Goal: Transaction & Acquisition: Purchase product/service

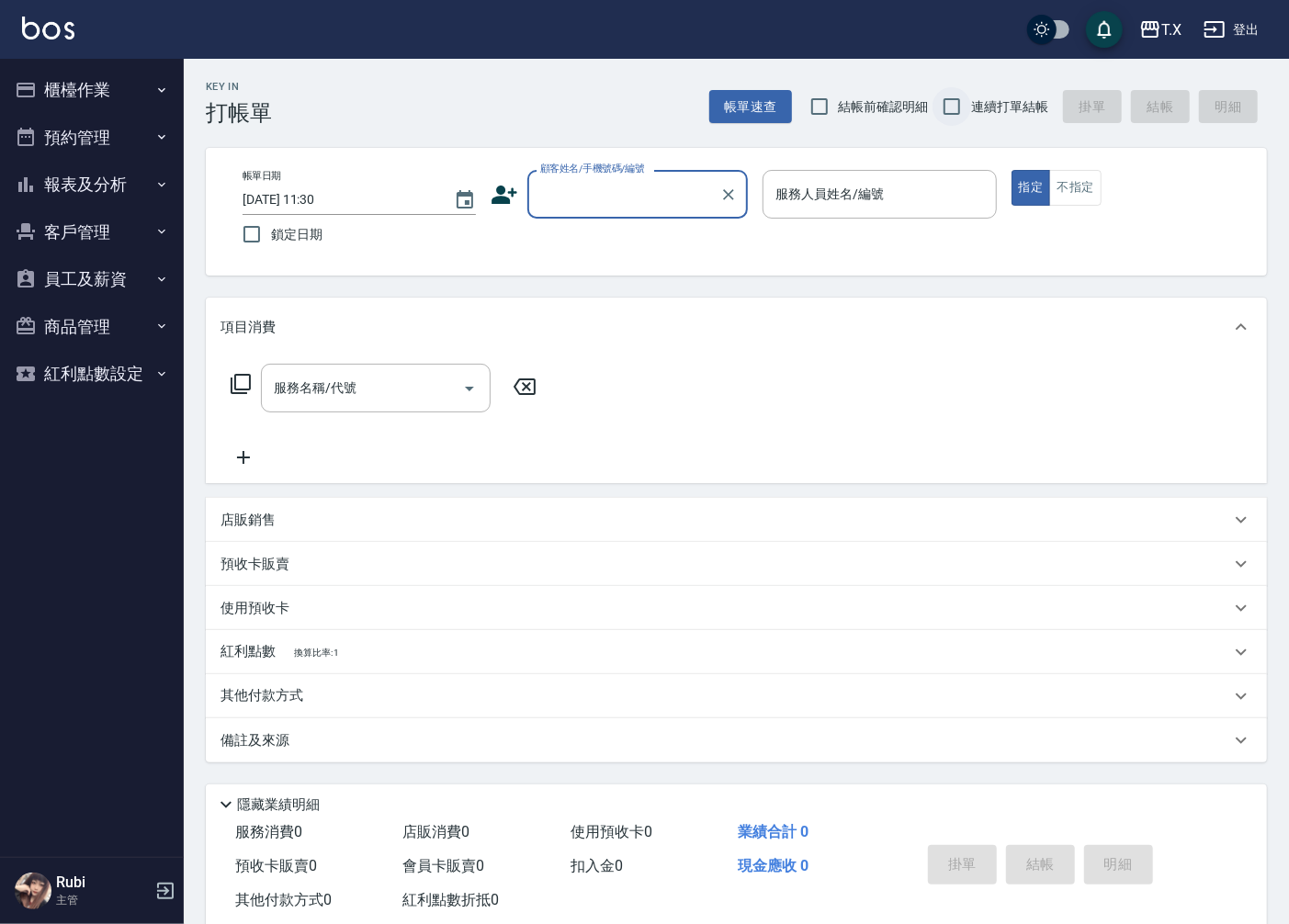
click at [961, 104] on input "連續打單結帳" at bounding box center [952, 106] width 39 height 39
checkbox input "true"
click at [611, 199] on div "顧客姓名/手機號碼/編號 顧客姓名/手機號碼/編號" at bounding box center [637, 194] width 221 height 48
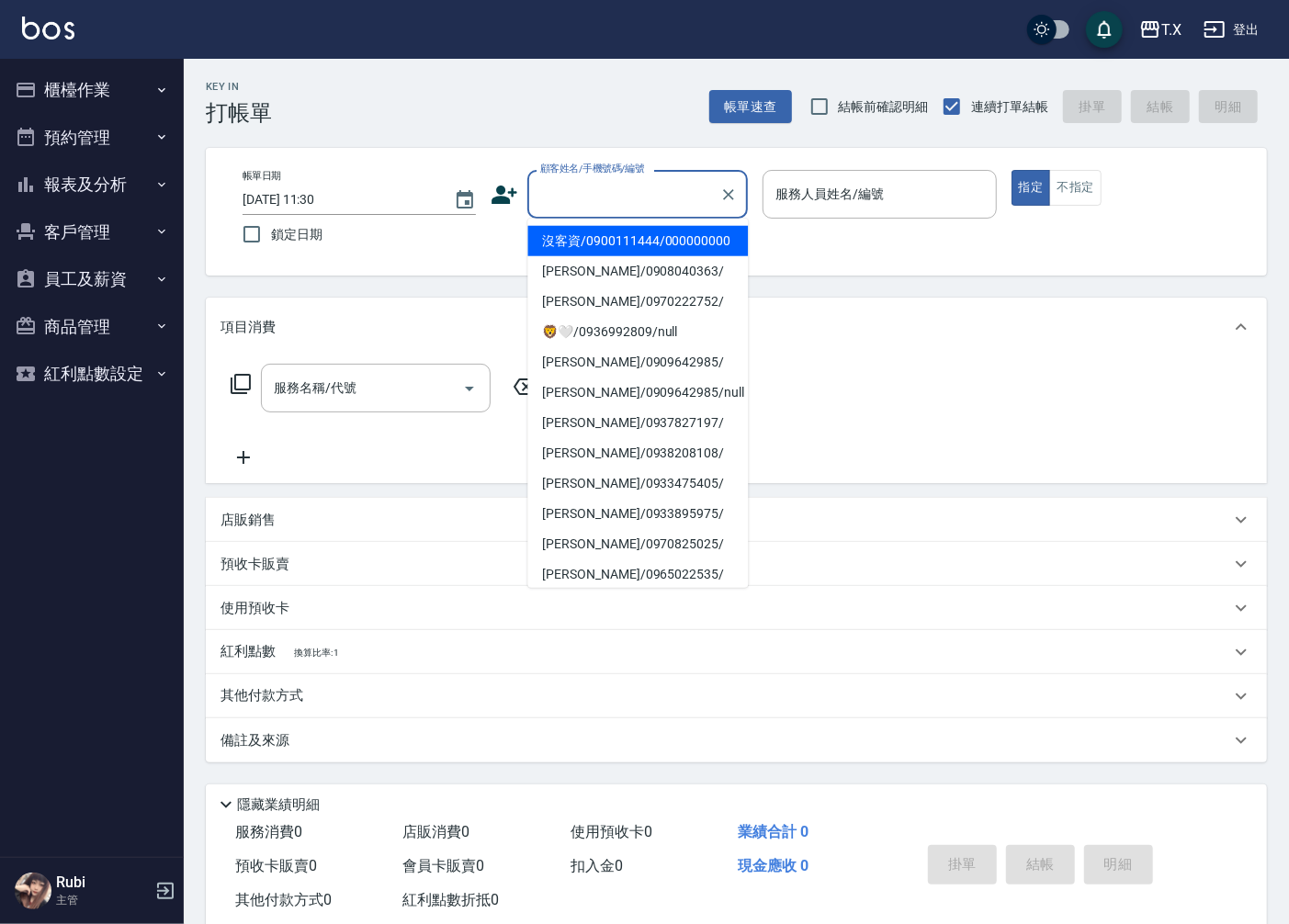
click at [595, 256] on li "沒客資/0900111444/000000000" at bounding box center [637, 240] width 221 height 31
type input "沒客資/0900111444/000000000"
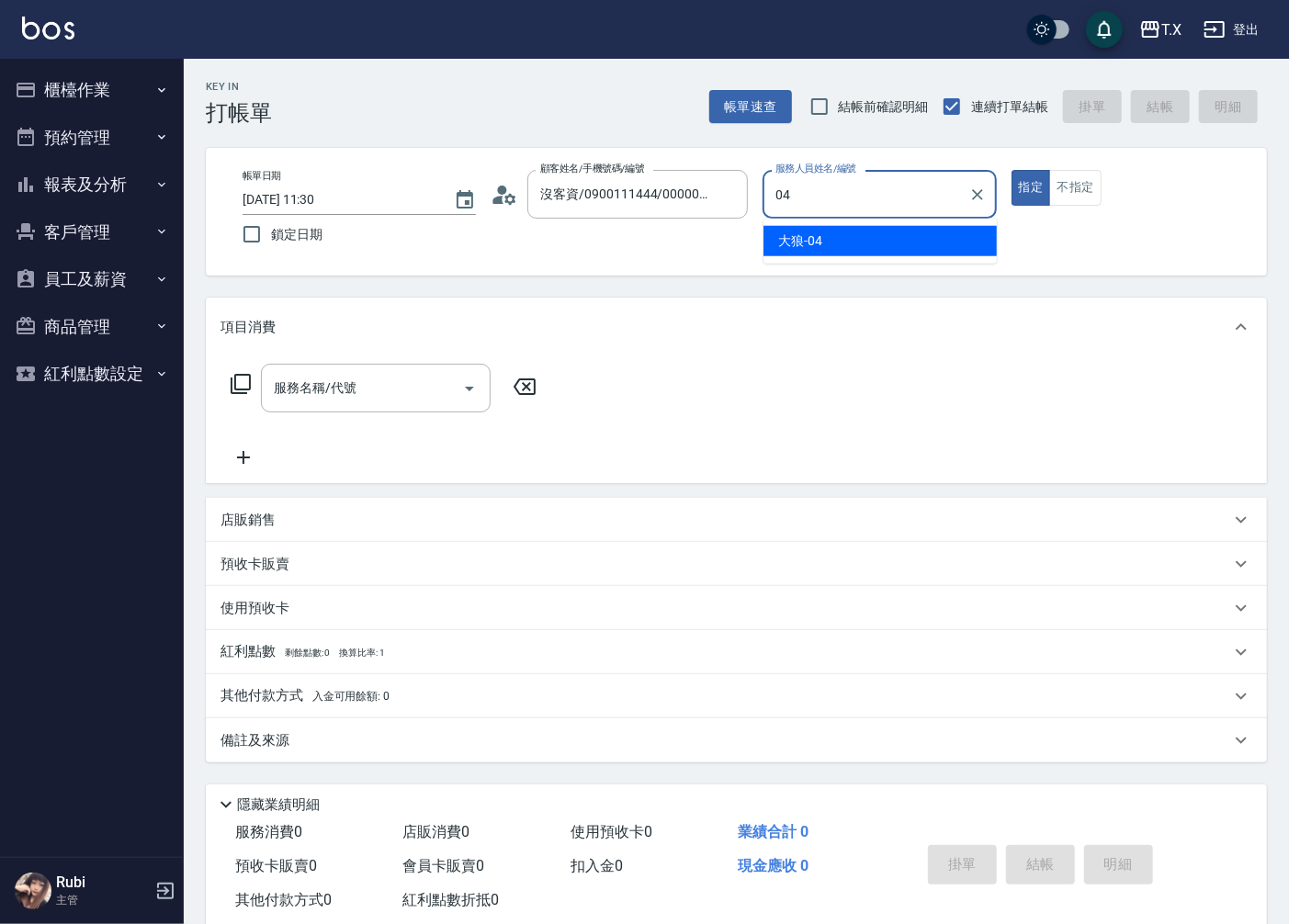
type input "大狼-04"
type button "true"
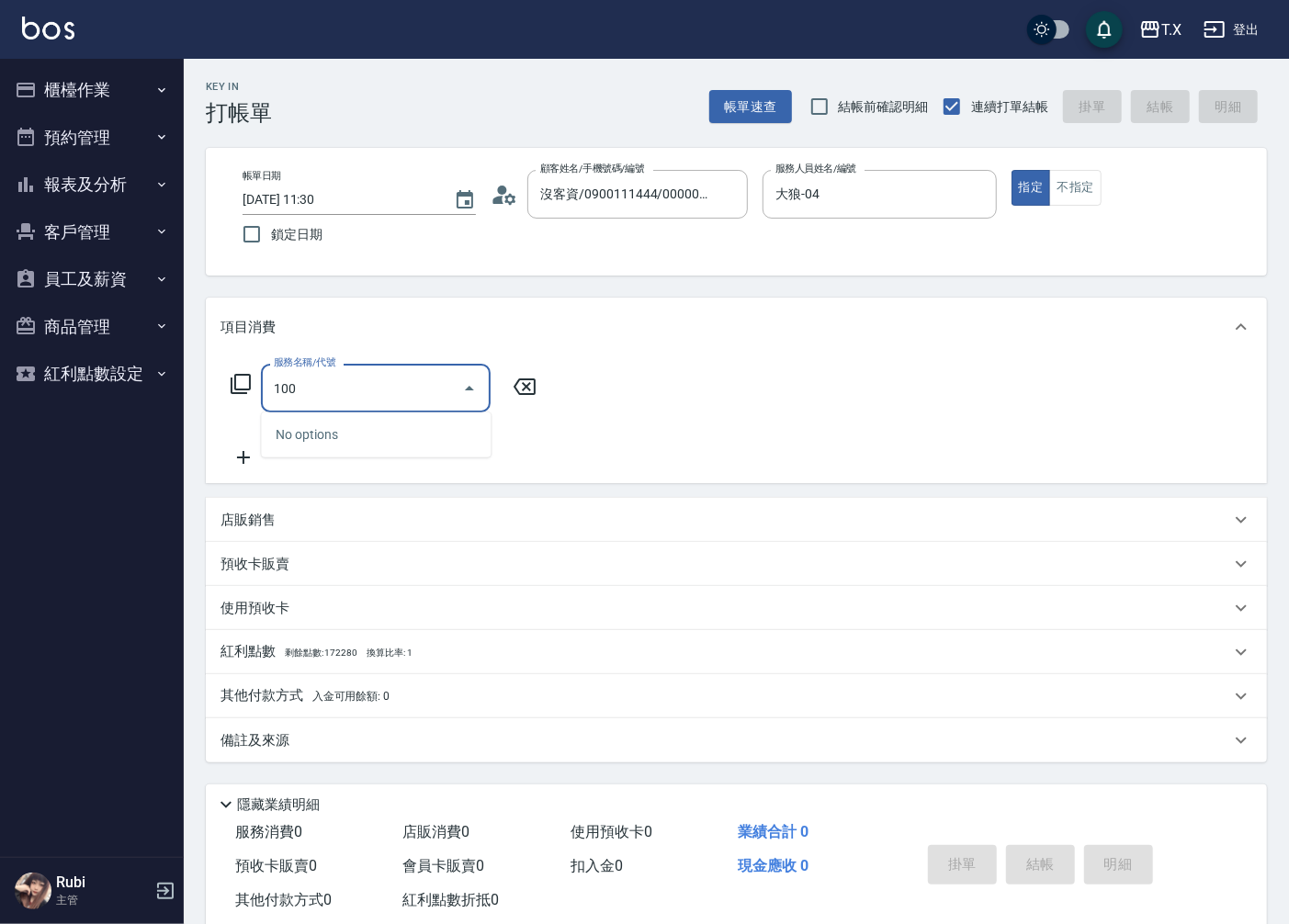
type input "1005"
type input "60"
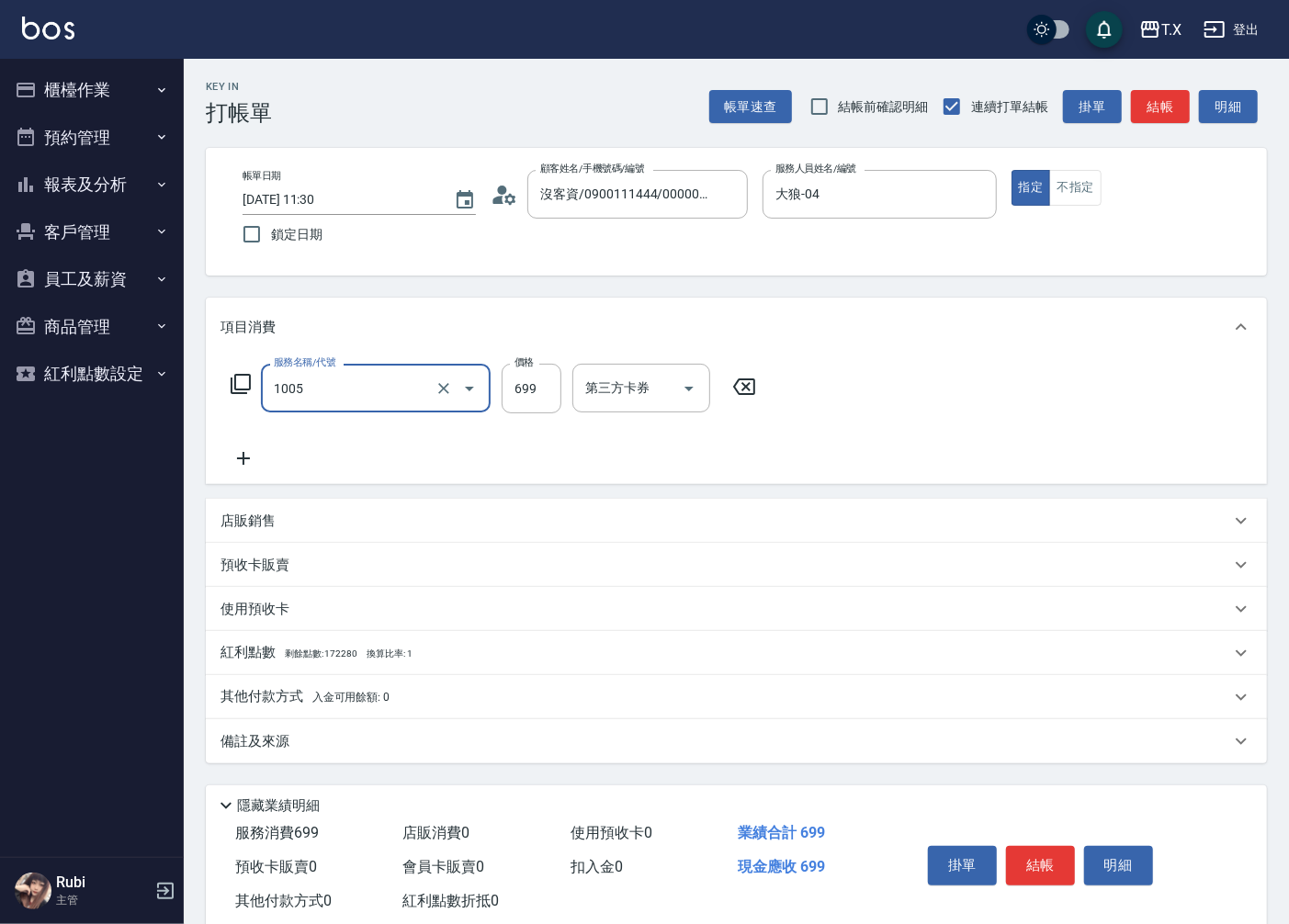
type input "毛囊淨化洗髮(1005)"
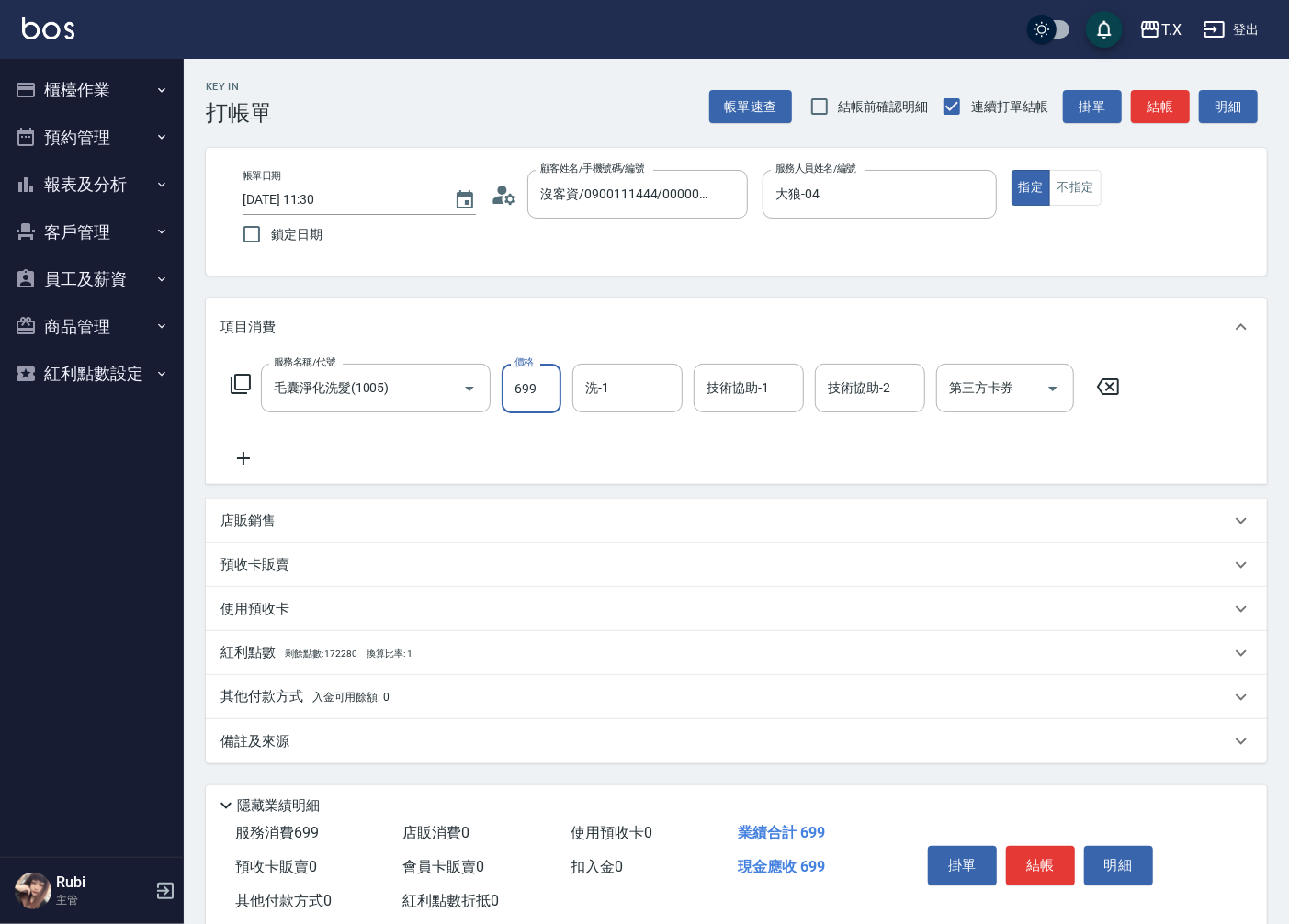
type input "7"
type input "0"
type input "70"
type input "700"
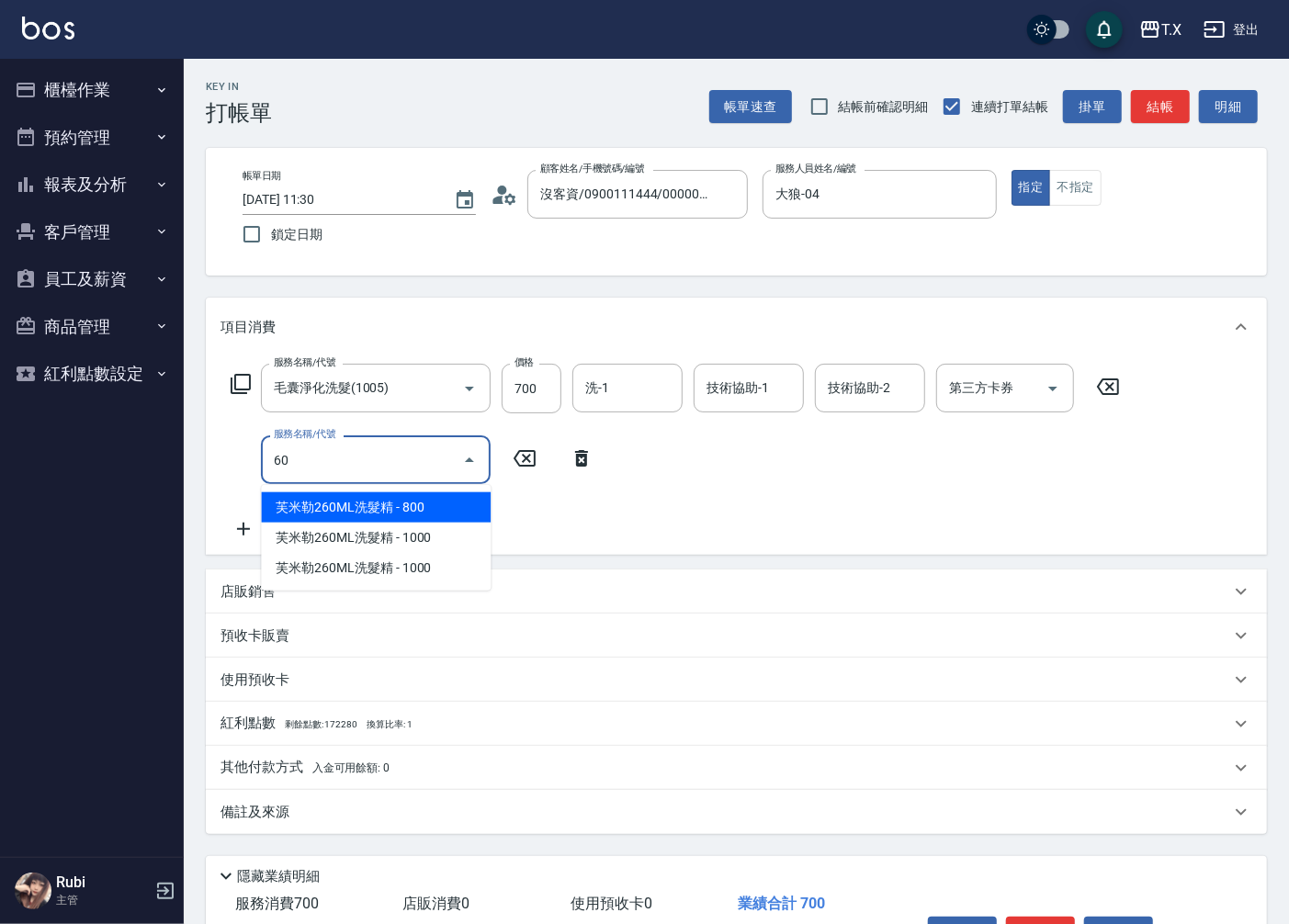
type input "601"
type input "100"
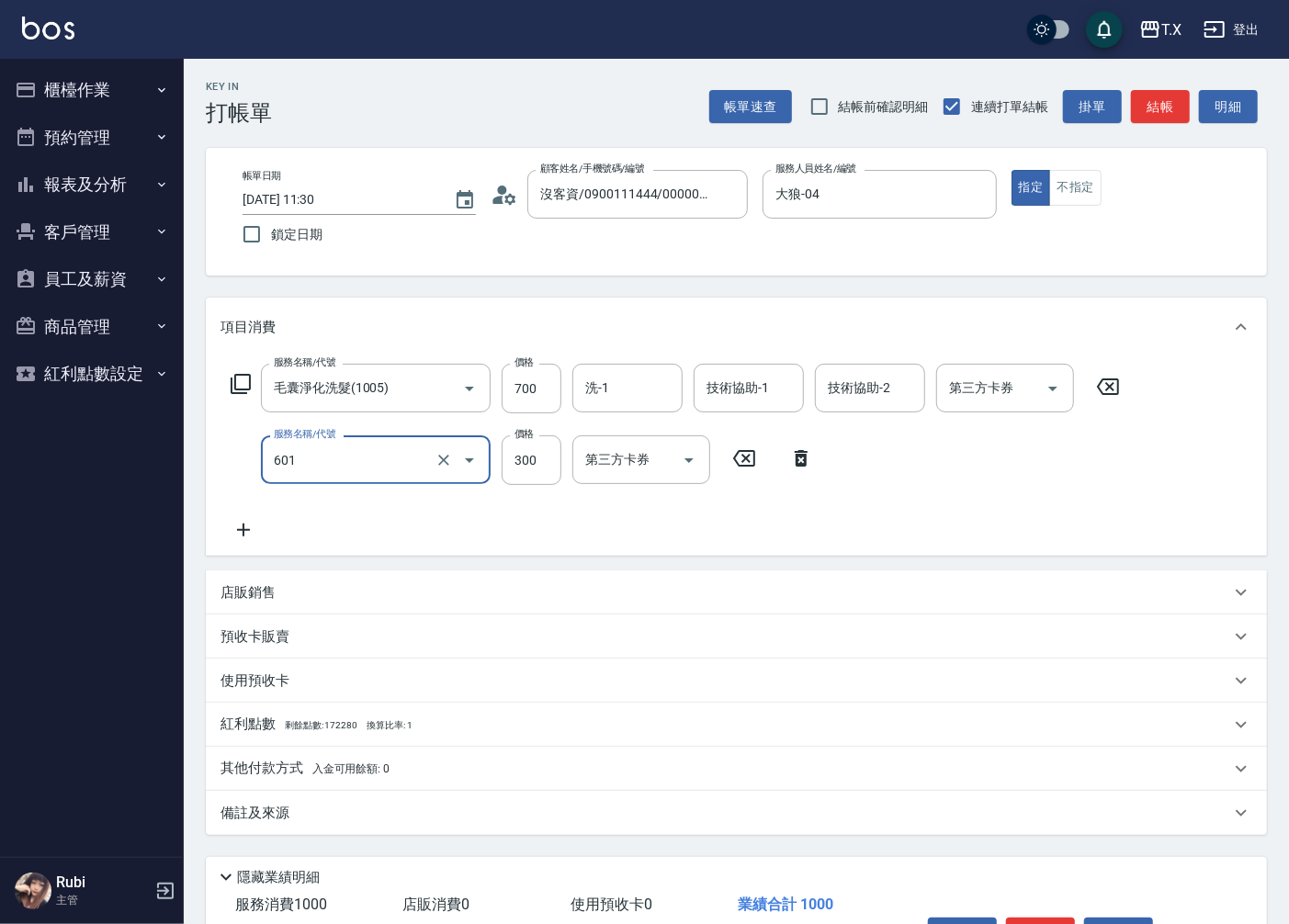
type input "自備護髮(601)"
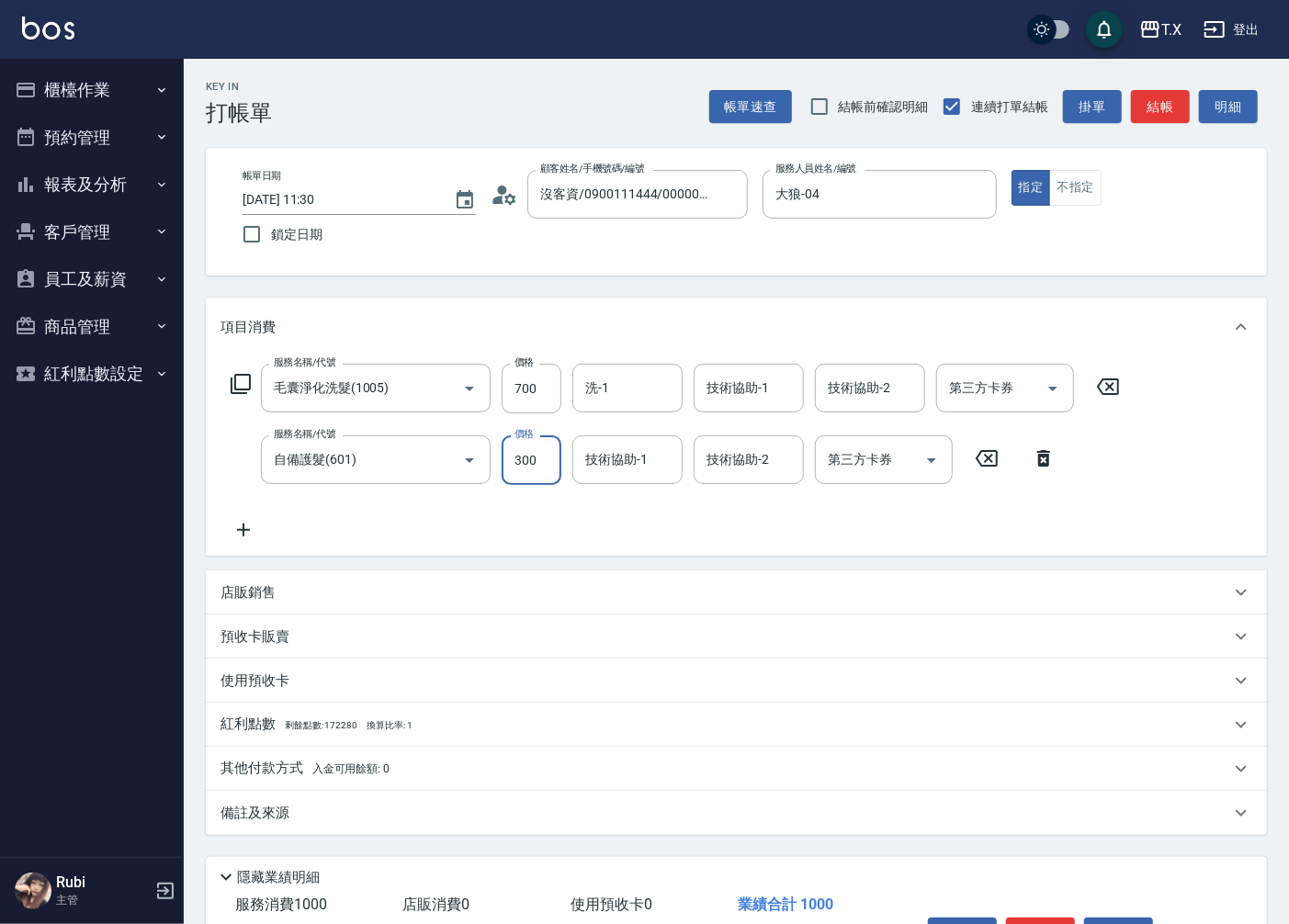
type input "2"
type input "70"
type input "270"
type input "90"
type input "270"
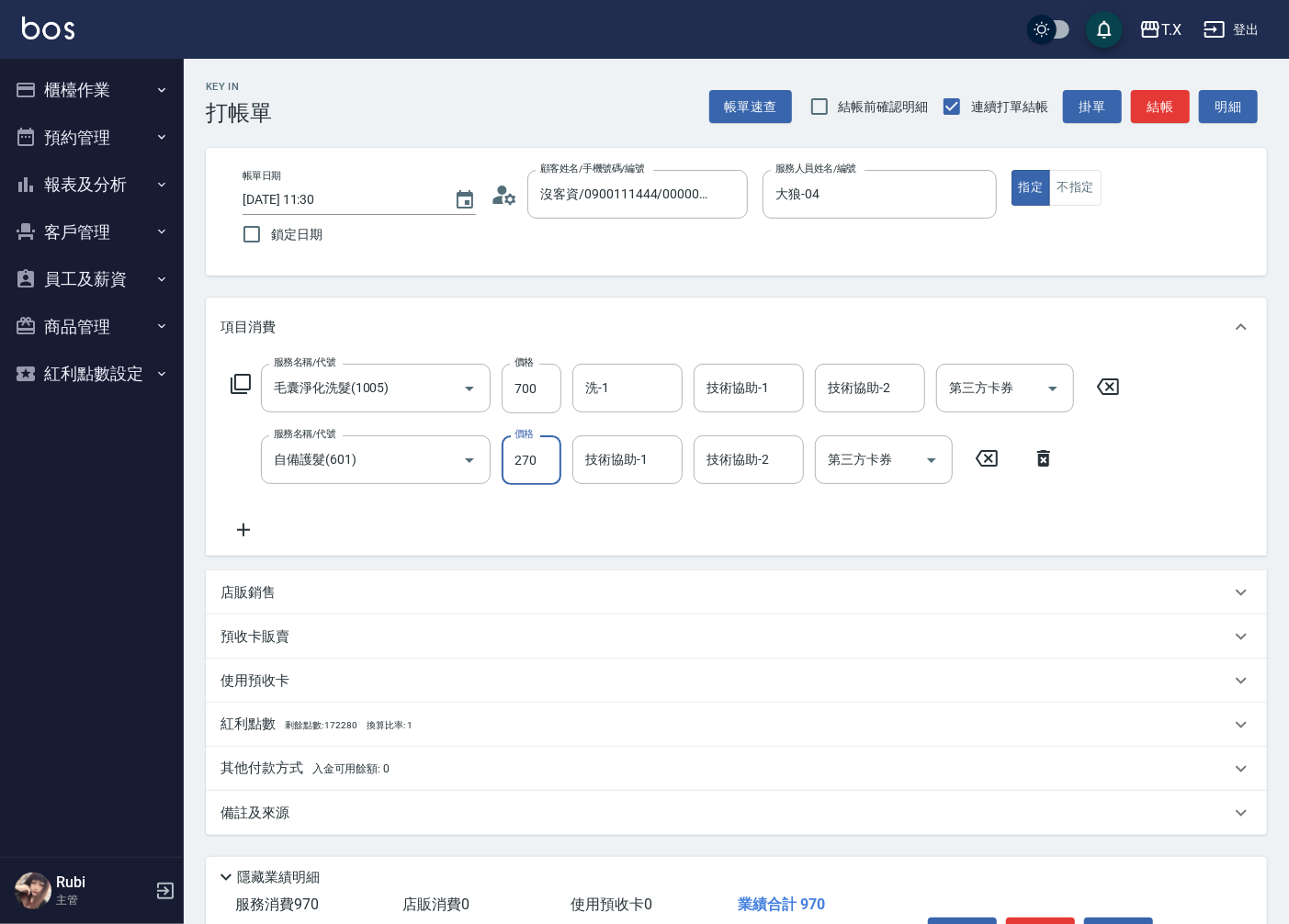
click at [378, 780] on div "其他付款方式 入金可用餘額: 0" at bounding box center [736, 769] width 1061 height 45
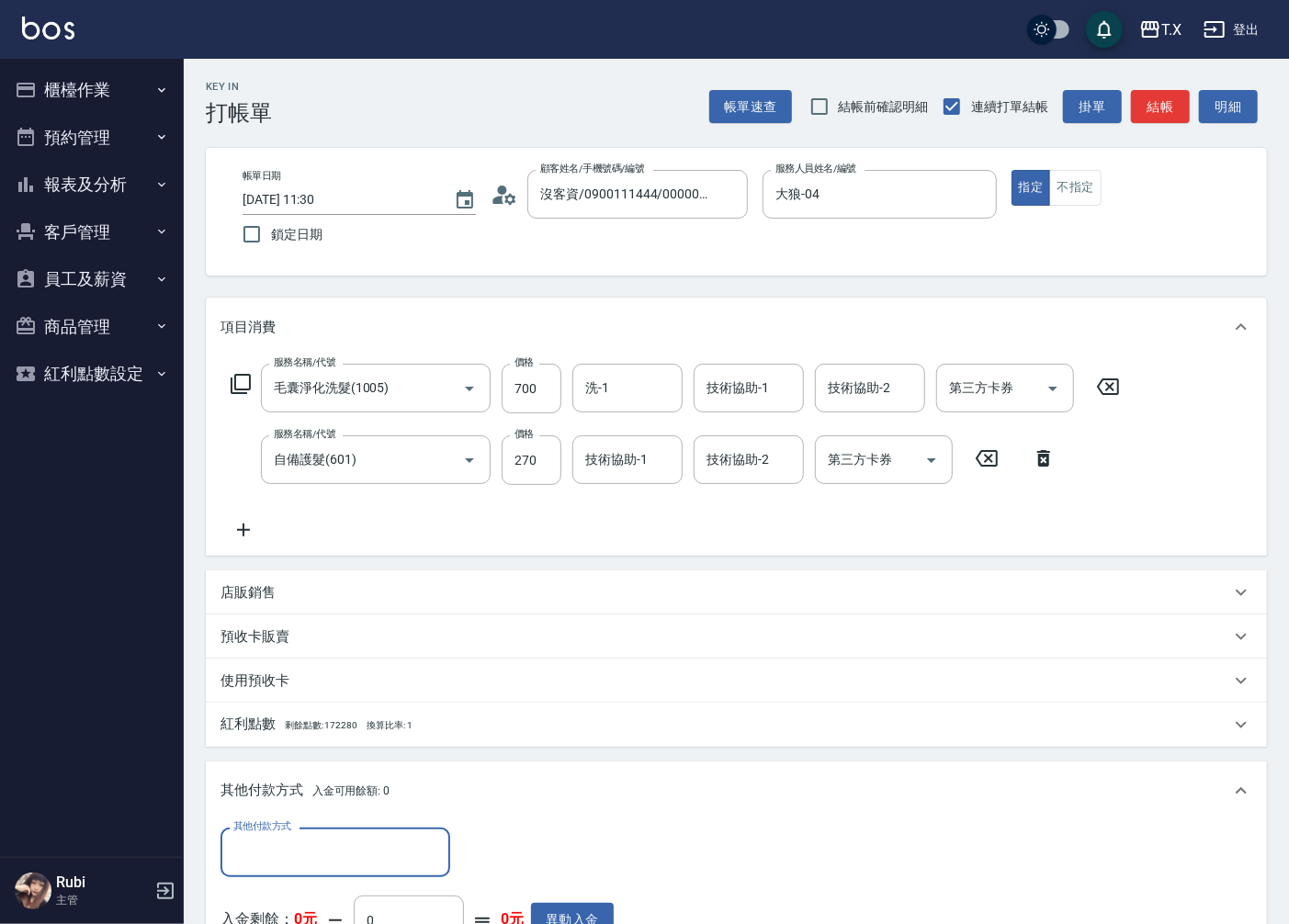
click at [372, 840] on input "其他付款方式" at bounding box center [334, 852] width 213 height 33
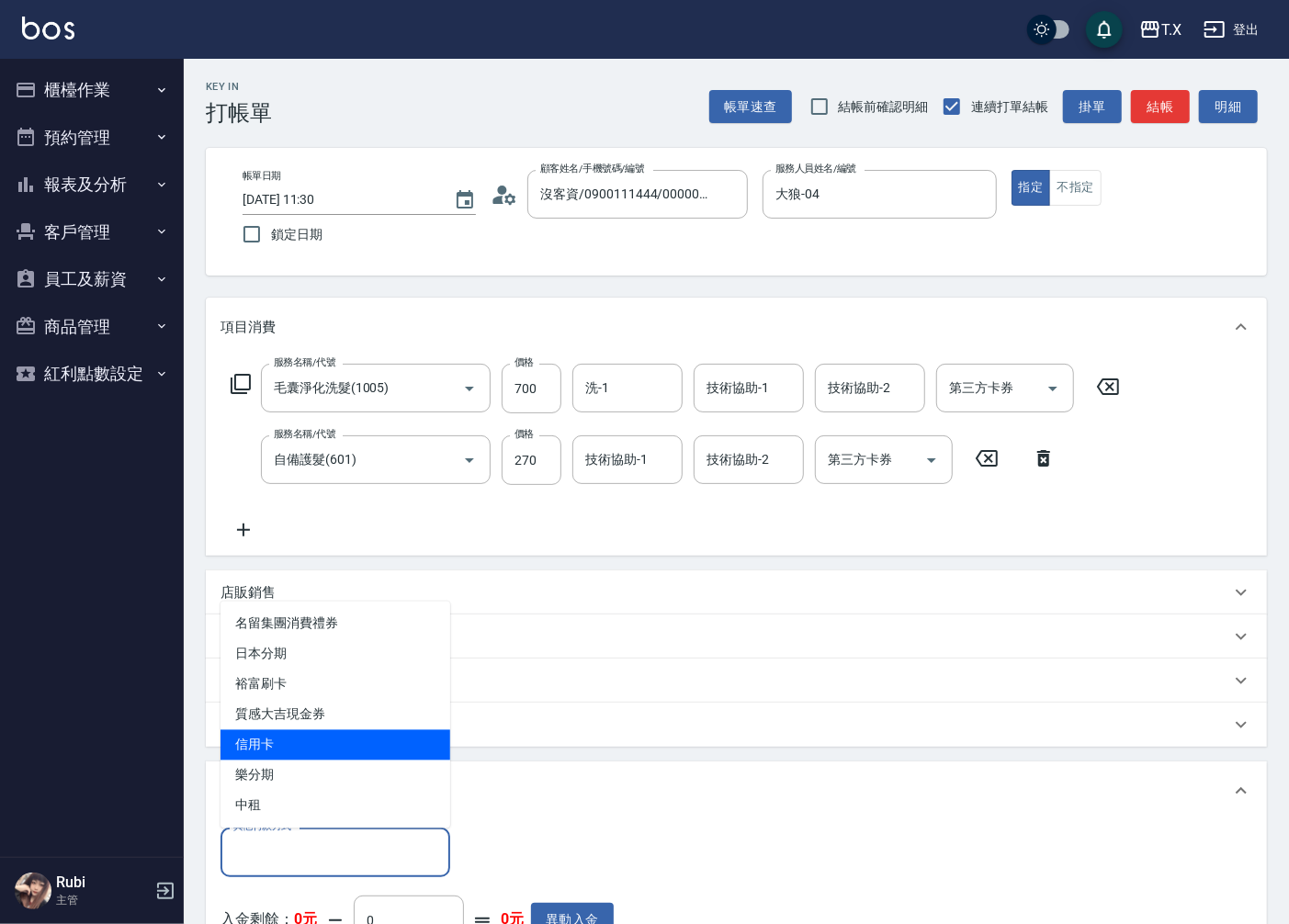
click at [317, 745] on span "信用卡" at bounding box center [335, 745] width 230 height 31
type input "信用卡"
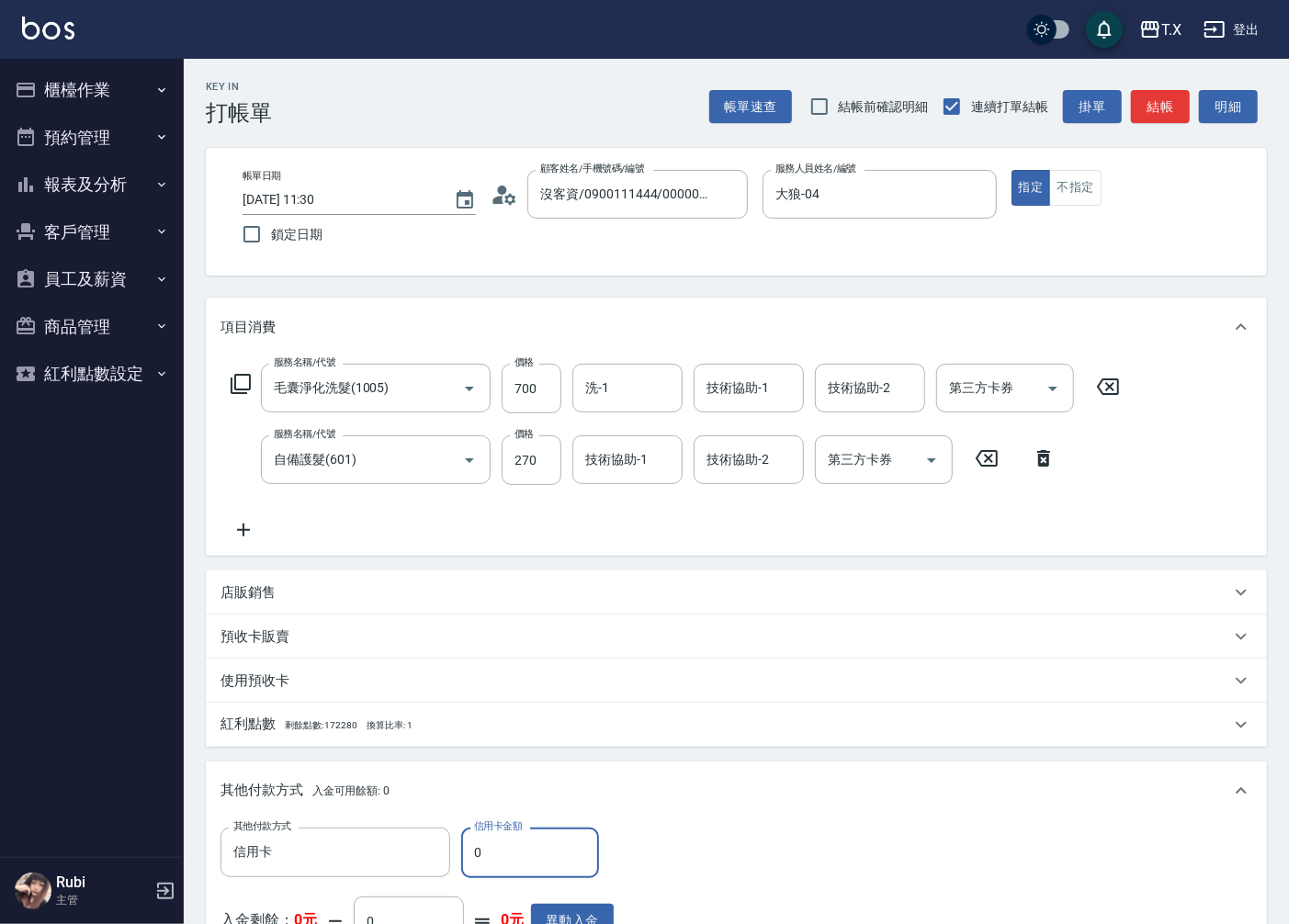
type input "90"
type input "80"
type input "970"
type input "0"
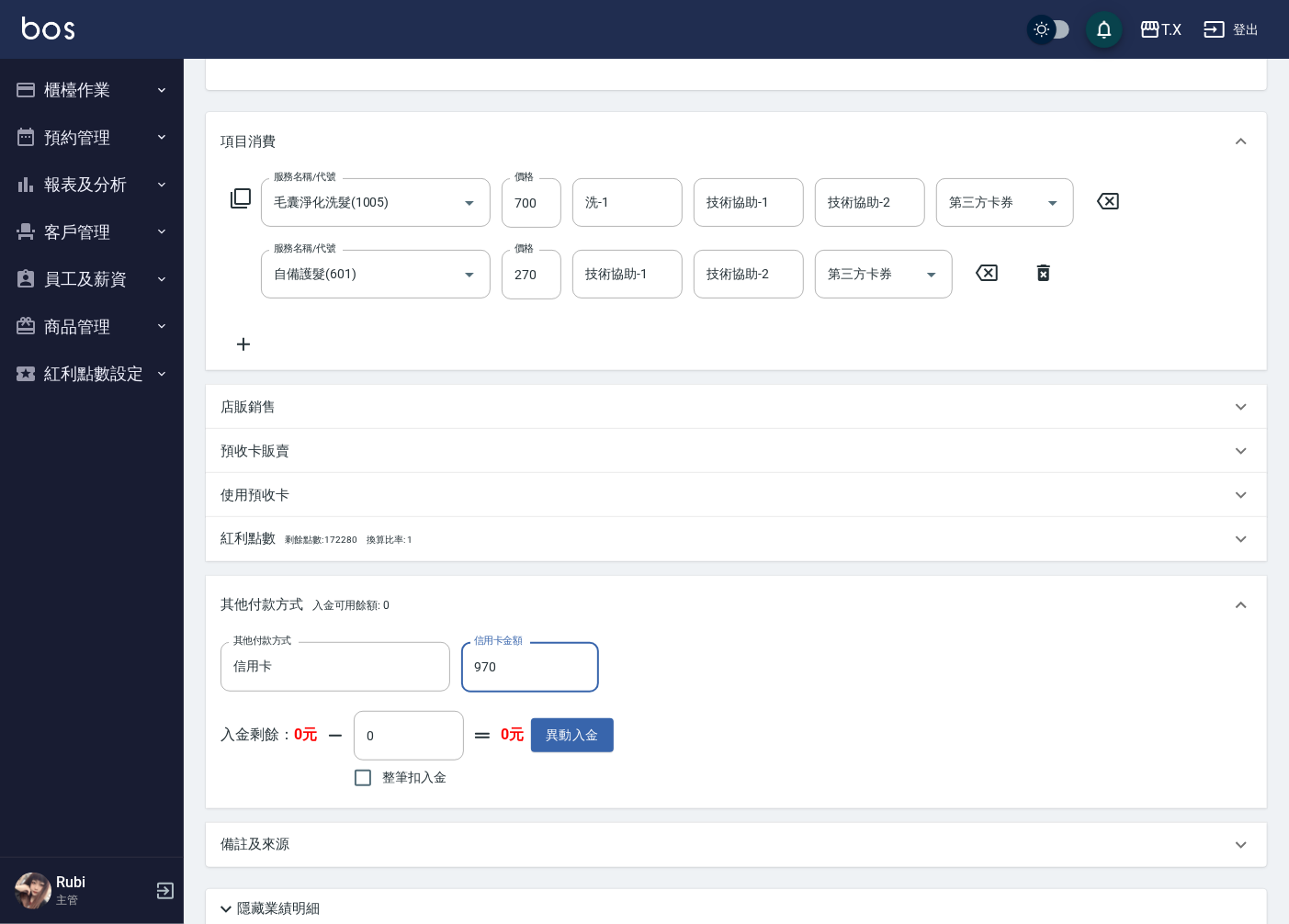
scroll to position [332, 0]
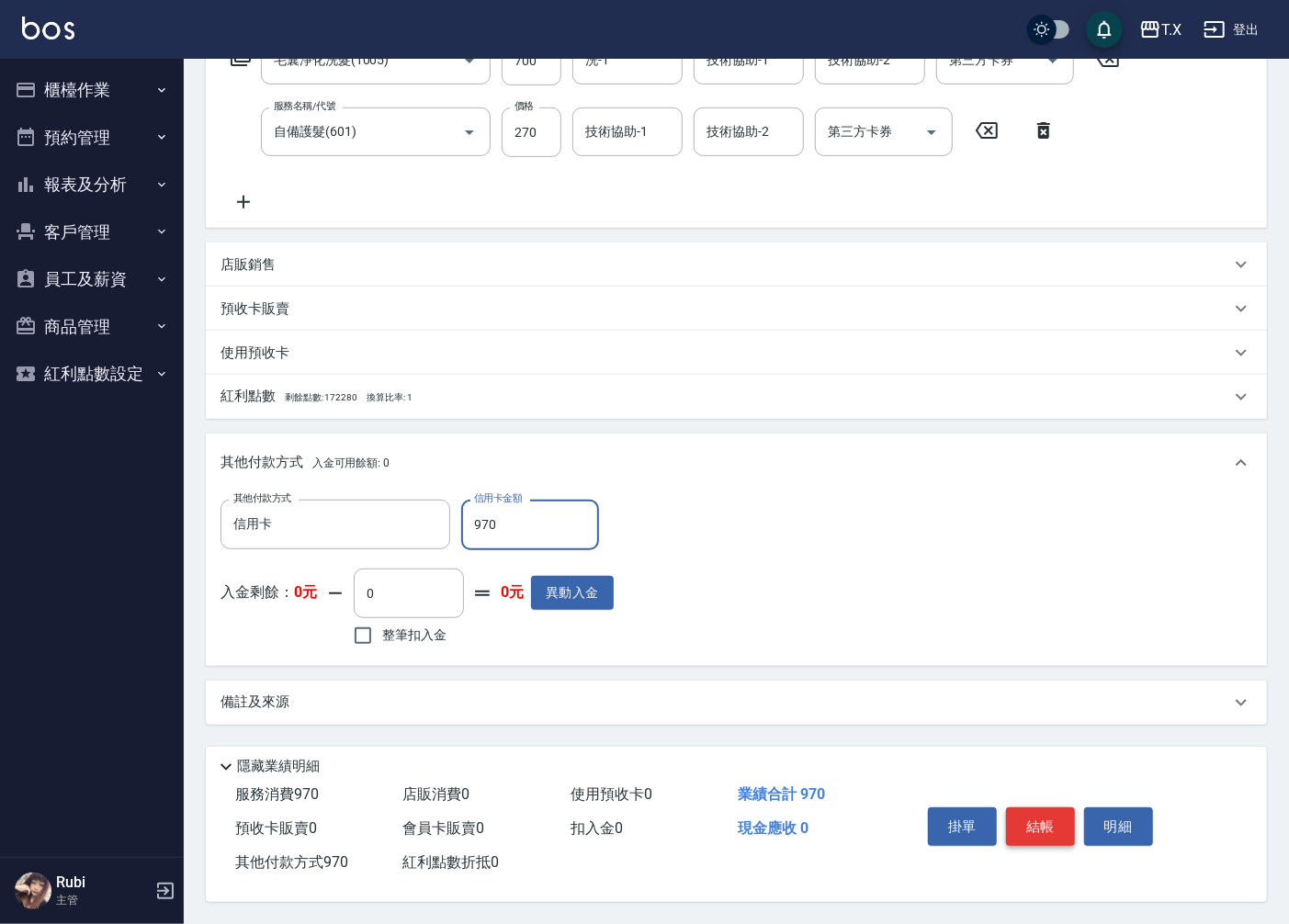
type input "970"
click at [1059, 813] on button "結帳" at bounding box center [1041, 826] width 69 height 39
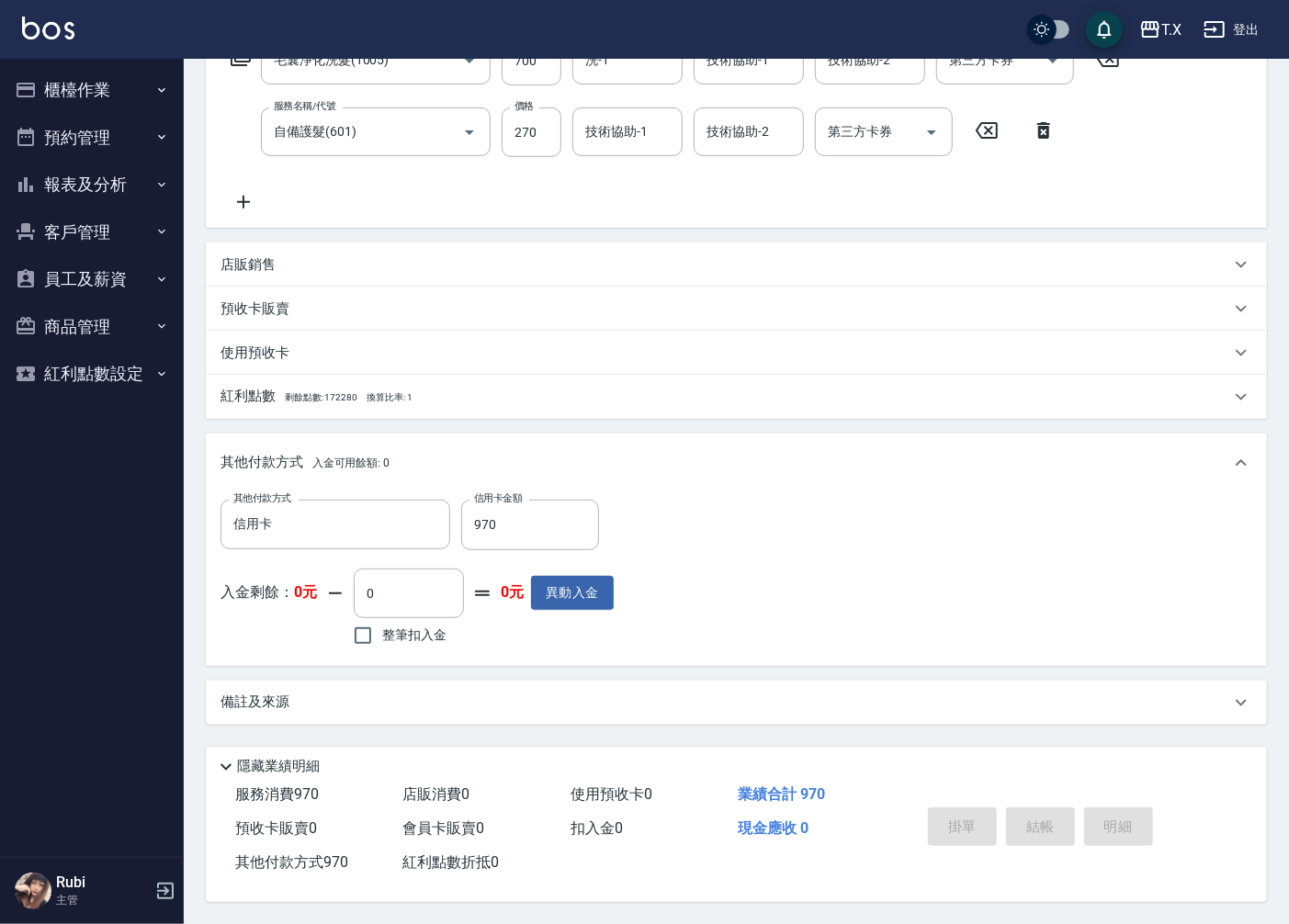
type input "[DATE] 13:06"
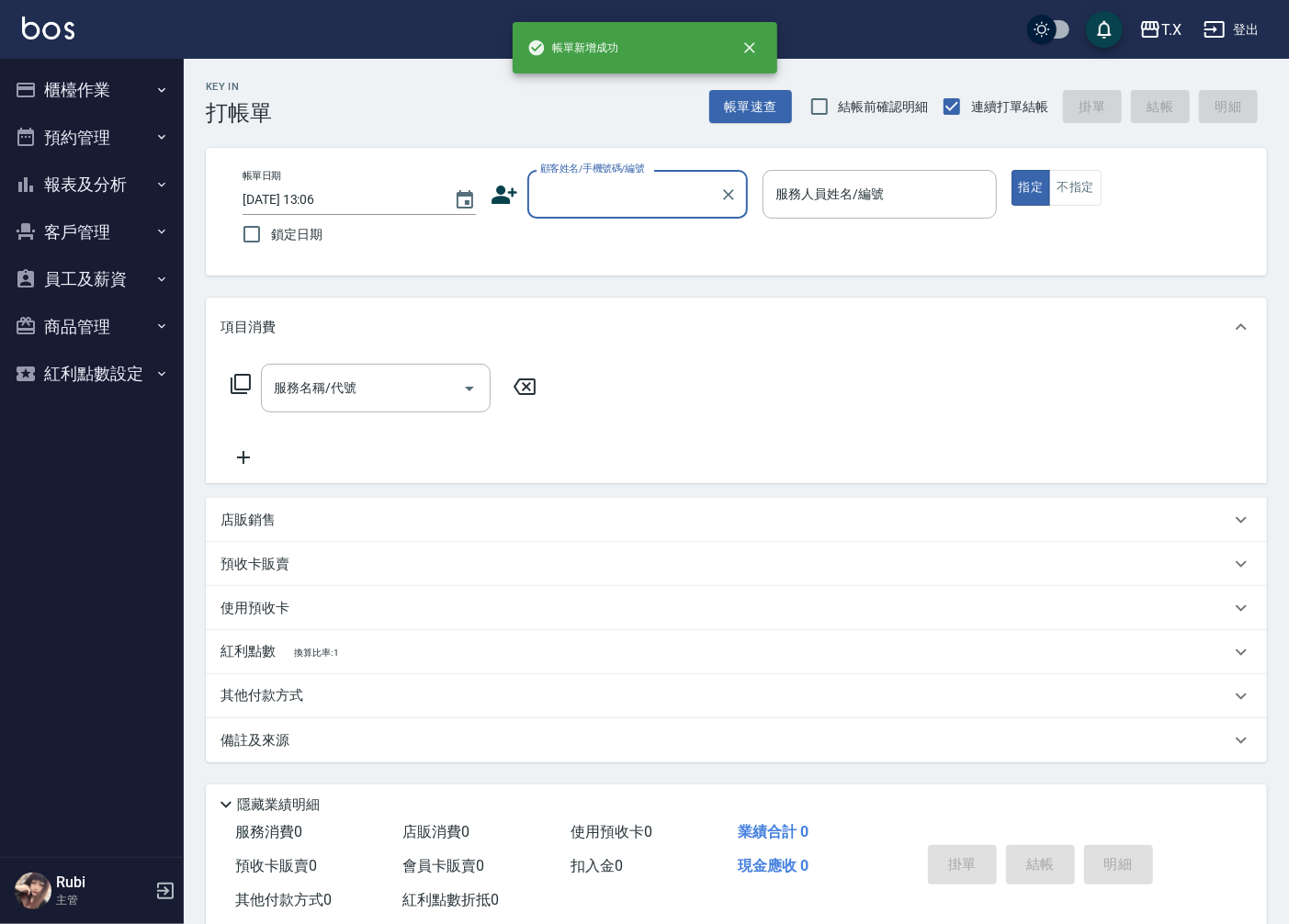
scroll to position [0, 0]
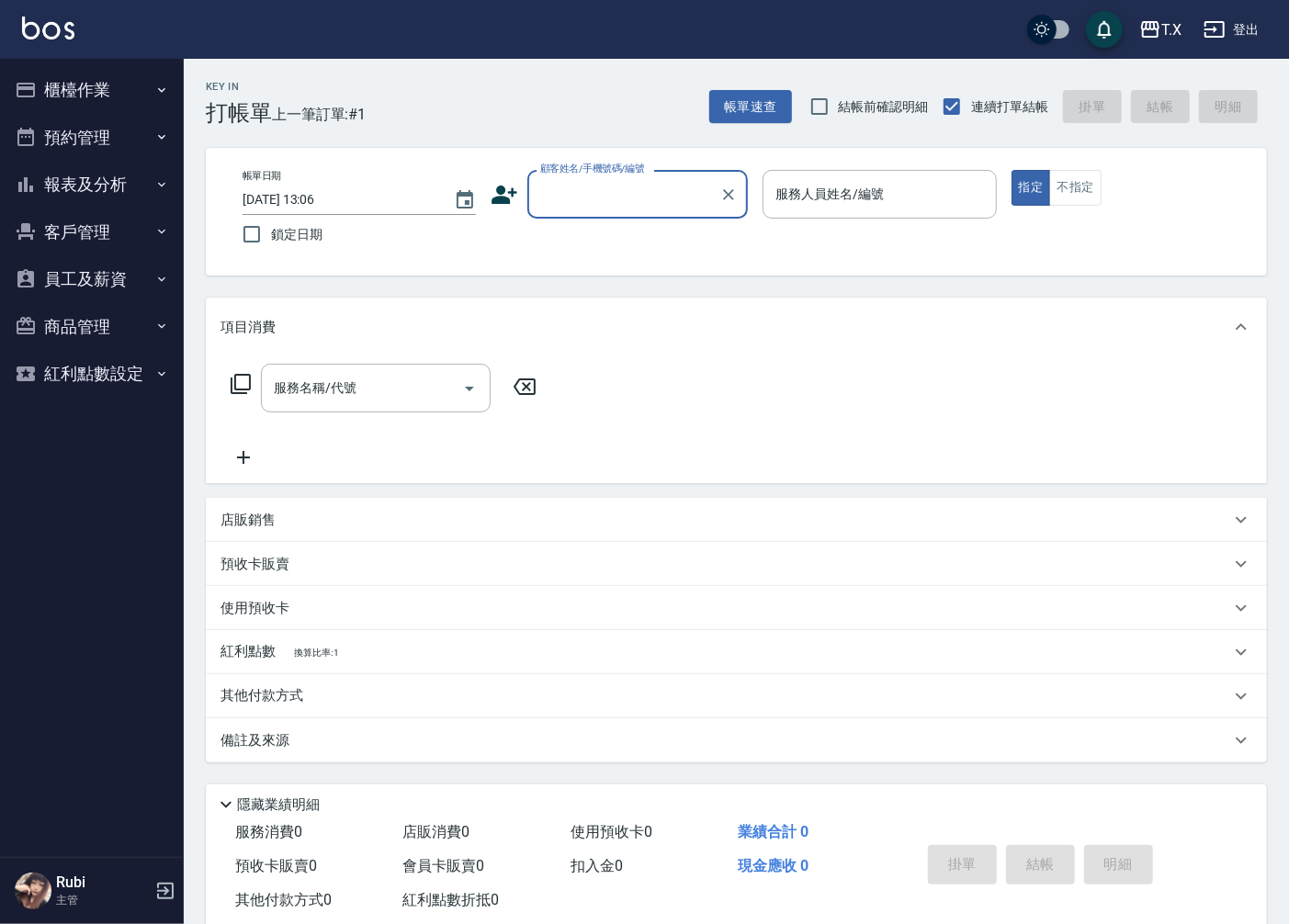
click at [114, 195] on button "報表及分析" at bounding box center [91, 185] width 169 height 47
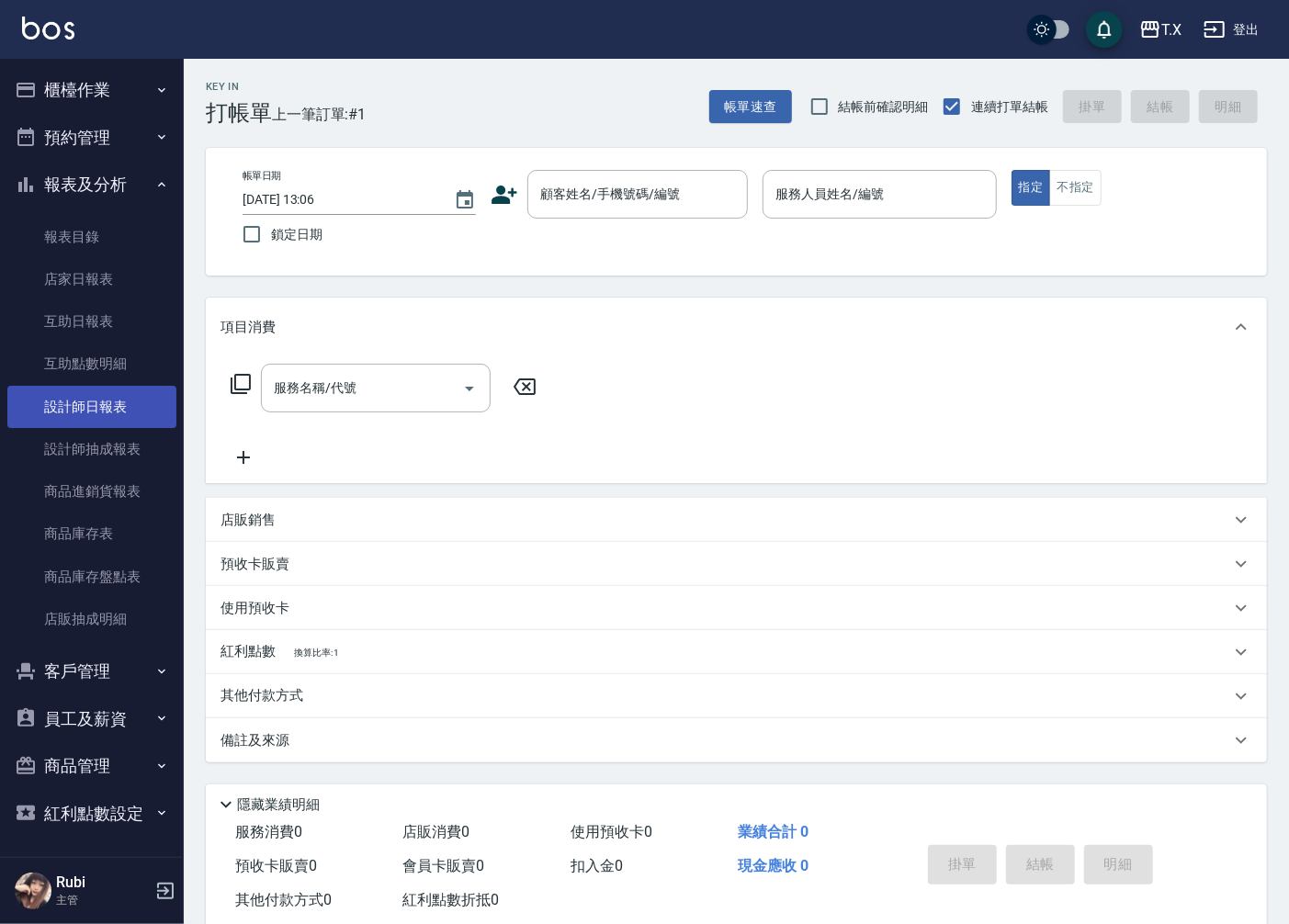
click at [124, 405] on link "設計師日報表" at bounding box center [91, 407] width 169 height 43
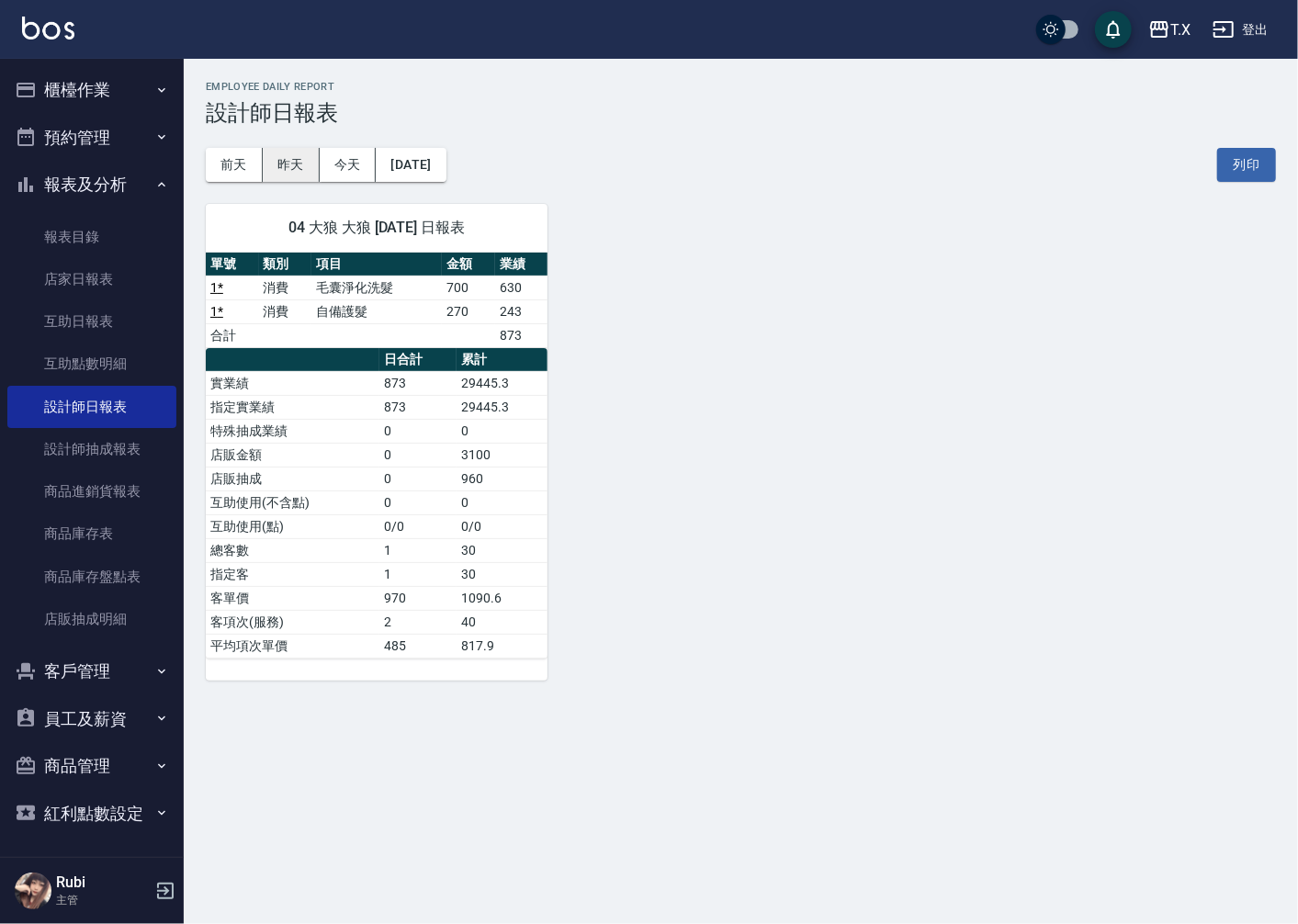
click at [278, 159] on button "昨天" at bounding box center [292, 165] width 57 height 34
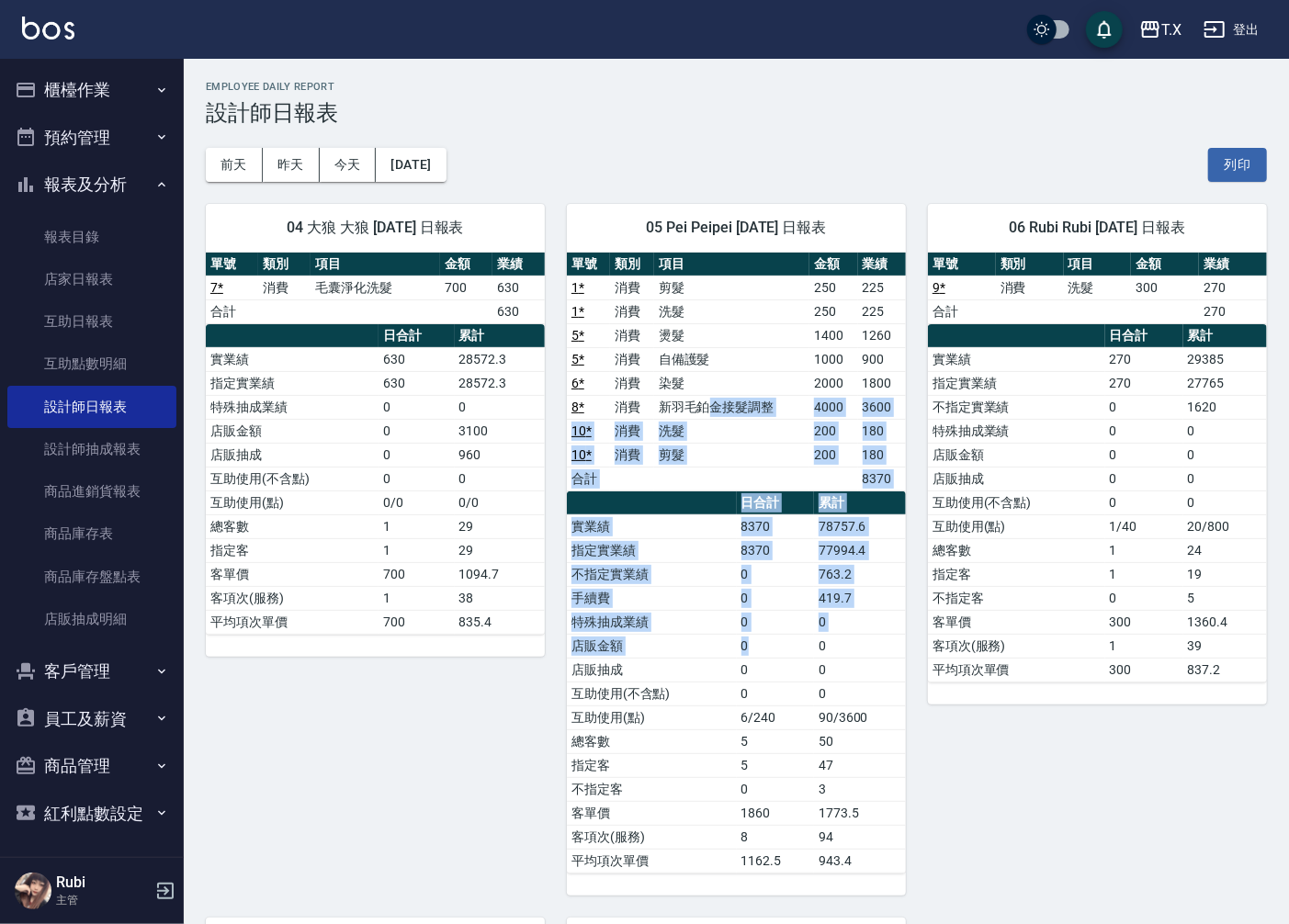
drag, startPoint x: 704, startPoint y: 416, endPoint x: 819, endPoint y: 673, distance: 281.6
click at [811, 656] on div "單號 類別 項目 金額 業績 1 * 消費 剪髮 250 225 1 * 消費 洗髮 250 225 5 * 消費 燙髮 1400 1260 5 * 消費 自…" at bounding box center [736, 563] width 339 height 621
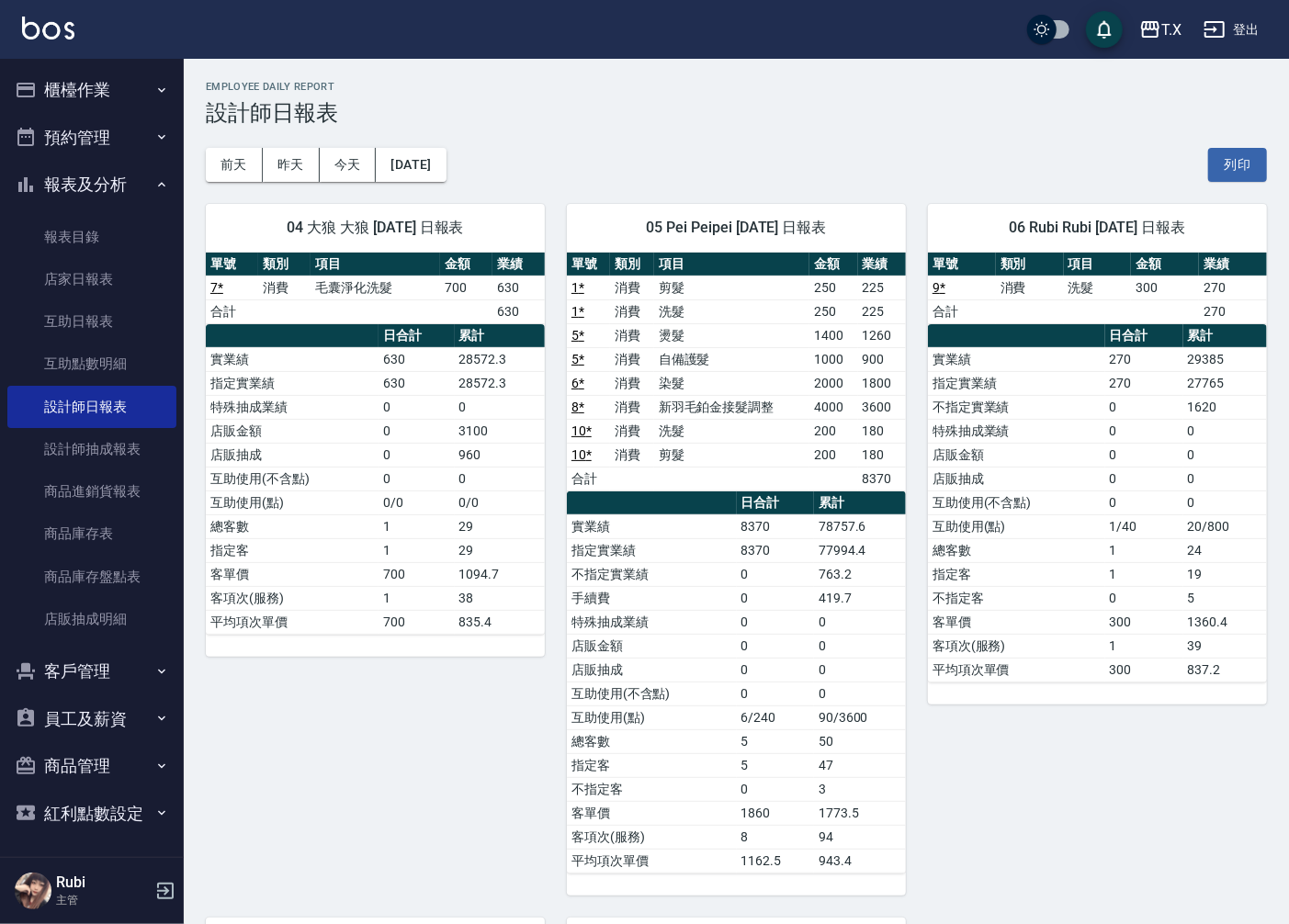
drag, startPoint x: 813, startPoint y: 720, endPoint x: 766, endPoint y: 677, distance: 63.7
click at [773, 688] on tbody "實業績 8370 78757.6 指定實業績 8370 77994.4 不指定實業績 0 763.2 手續費 0 419.7 特殊抽成業績 0 0 店販金額 …" at bounding box center [736, 693] width 339 height 358
click at [752, 657] on tbody "實業績 8370 78757.6 指定實業績 8370 77994.4 不指定實業績 0 763.2 手續費 0 419.7 特殊抽成業績 0 0 店販金額 …" at bounding box center [736, 693] width 339 height 358
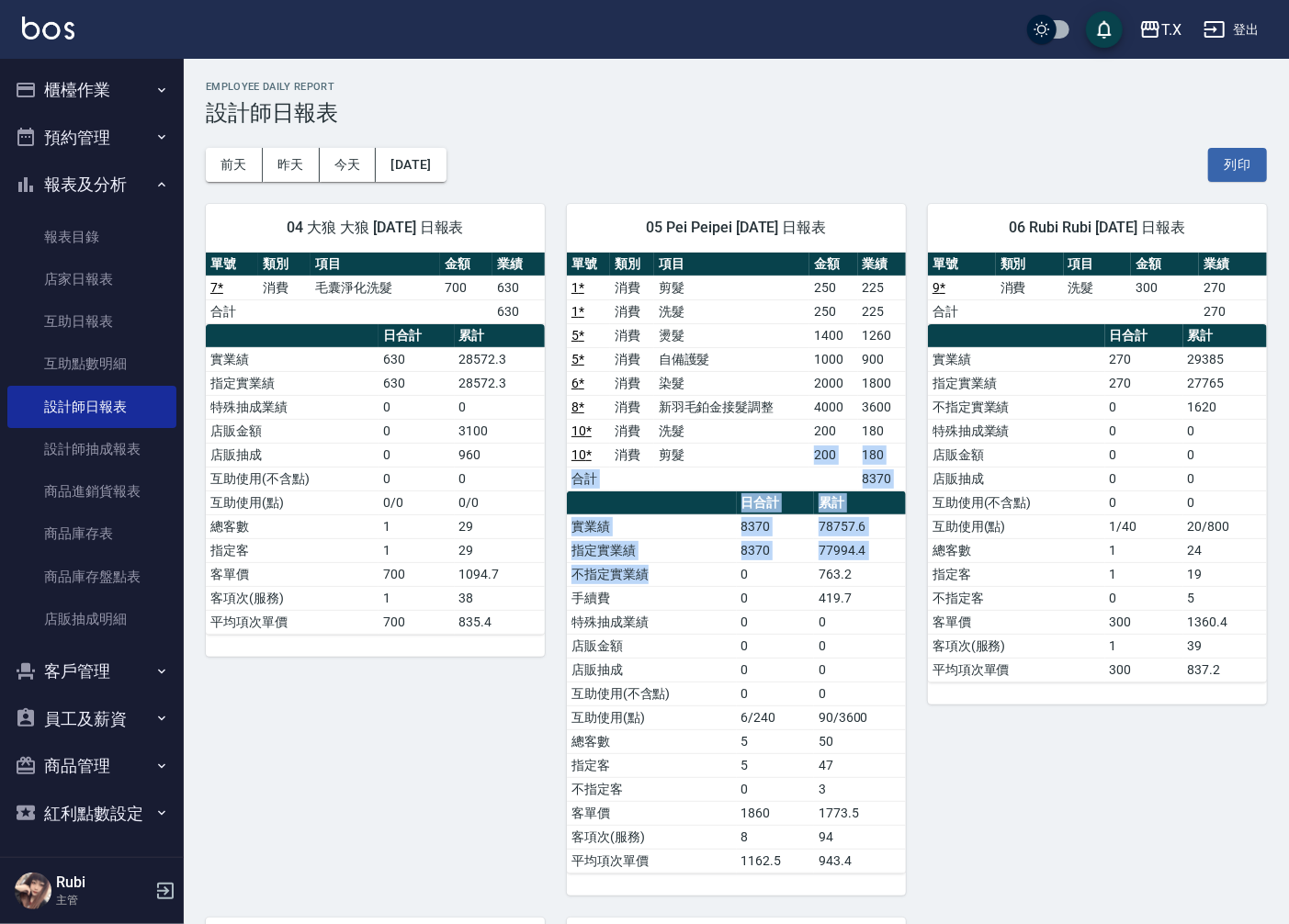
drag, startPoint x: 703, startPoint y: 484, endPoint x: 755, endPoint y: 640, distance: 164.4
click at [752, 637] on div "單號 類別 項目 金額 業績 1 * 消費 剪髮 250 225 1 * 消費 洗髮 250 225 5 * 消費 燙髮 1400 1260 5 * 消費 自…" at bounding box center [736, 563] width 339 height 621
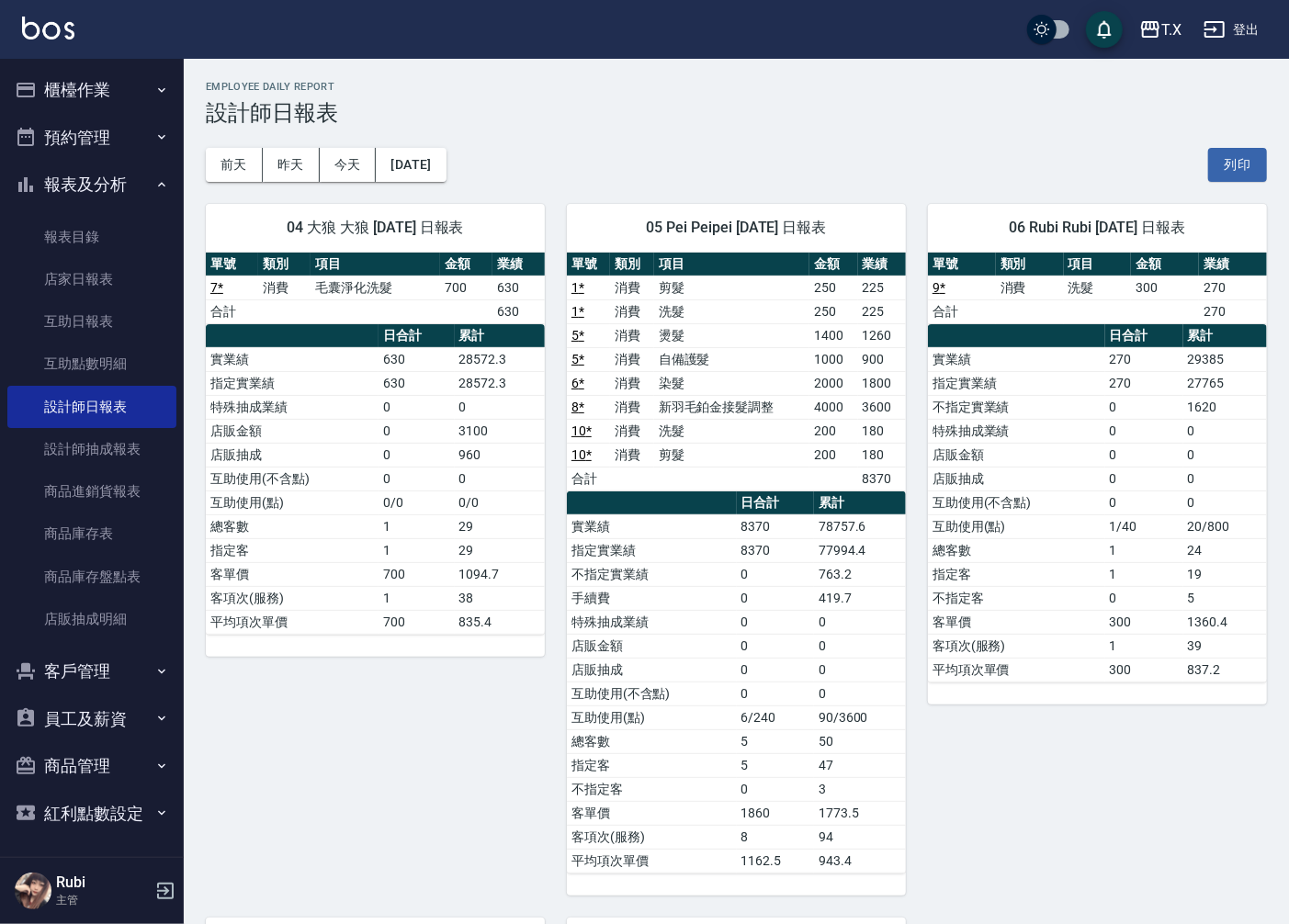
click at [790, 709] on td "6/240" at bounding box center [776, 717] width 77 height 24
drag, startPoint x: 749, startPoint y: 641, endPoint x: 718, endPoint y: 500, distance: 144.4
click at [731, 549] on tbody "實業績 8370 78757.6 指定實業績 8370 77994.4 不指定實業績 0 763.2 手續費 0 419.7 特殊抽成業績 0 0 店販金額 …" at bounding box center [736, 693] width 339 height 358
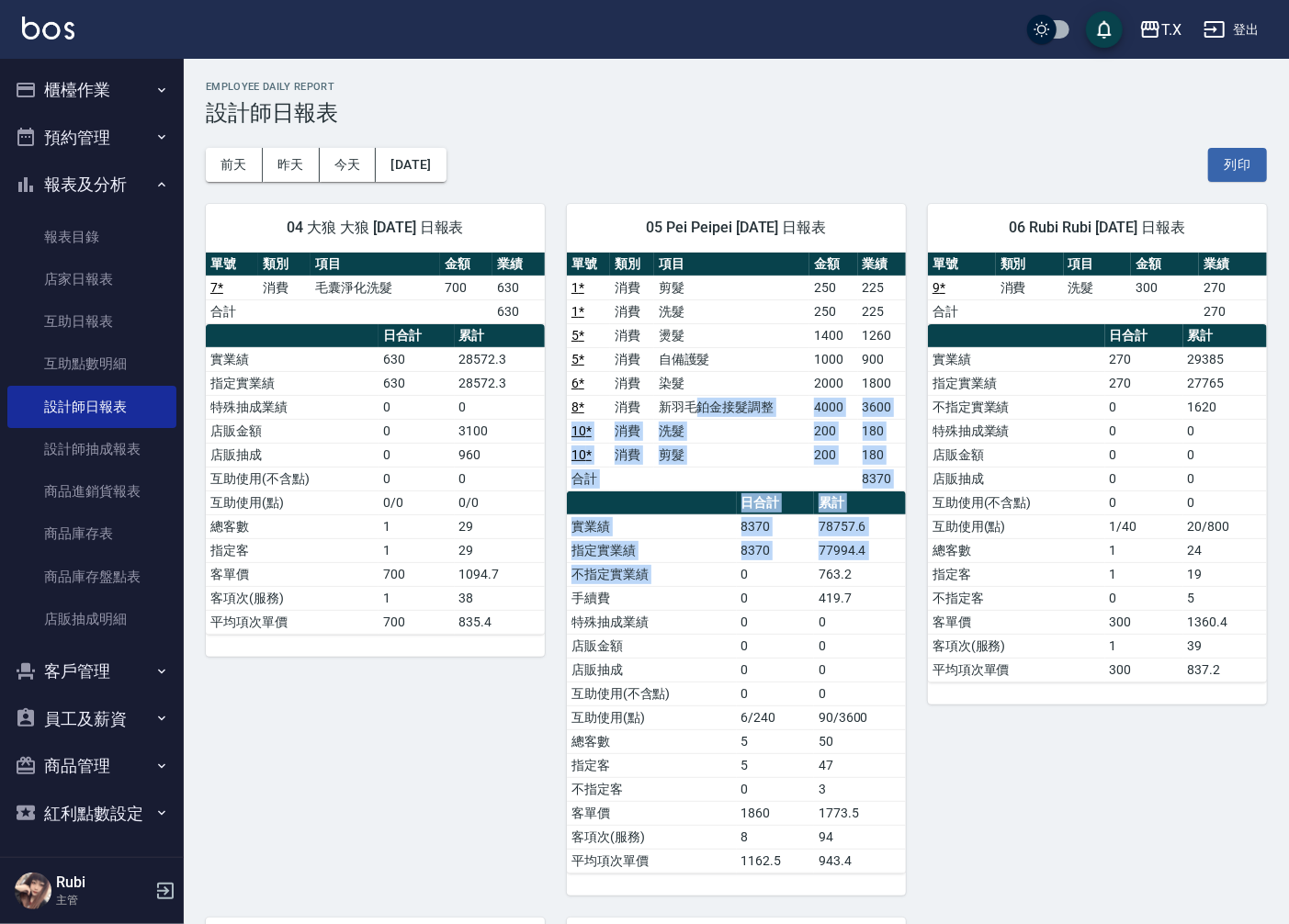
drag, startPoint x: 695, startPoint y: 406, endPoint x: 757, endPoint y: 644, distance: 245.9
click at [749, 618] on div "單號 類別 項目 金額 業績 1 * 消費 剪髮 250 225 1 * 消費 洗髮 250 225 5 * 消費 燙髮 1400 1260 5 * 消費 自…" at bounding box center [736, 563] width 339 height 621
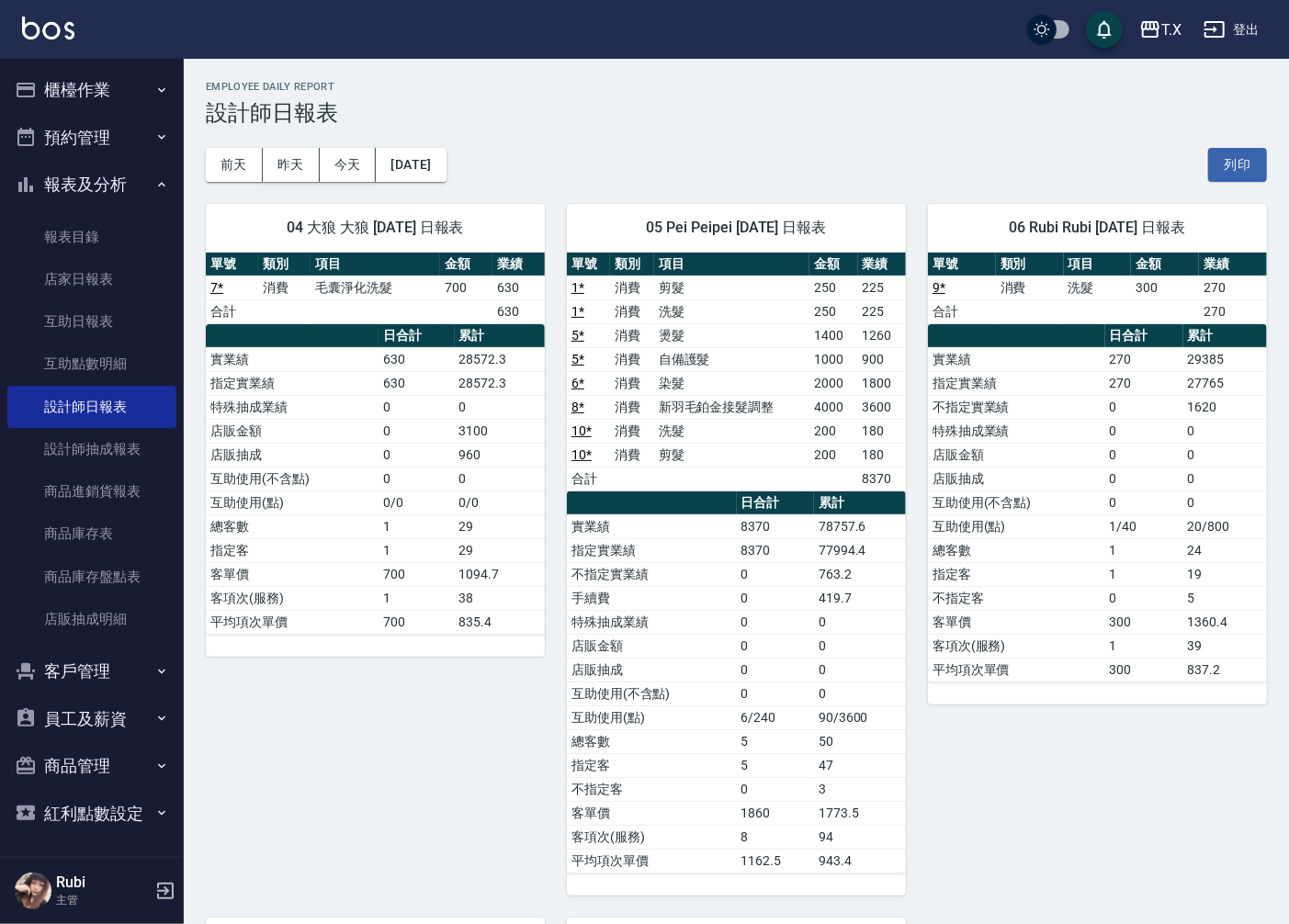
click at [767, 677] on td "0" at bounding box center [776, 670] width 77 height 24
drag, startPoint x: 721, startPoint y: 625, endPoint x: 710, endPoint y: 556, distance: 69.9
click at [720, 598] on tbody "實業績 8370 78757.6 指定實業績 8370 77994.4 不指定實業績 0 763.2 手續費 0 419.7 特殊抽成業績 0 0 店販金額 …" at bounding box center [736, 693] width 339 height 358
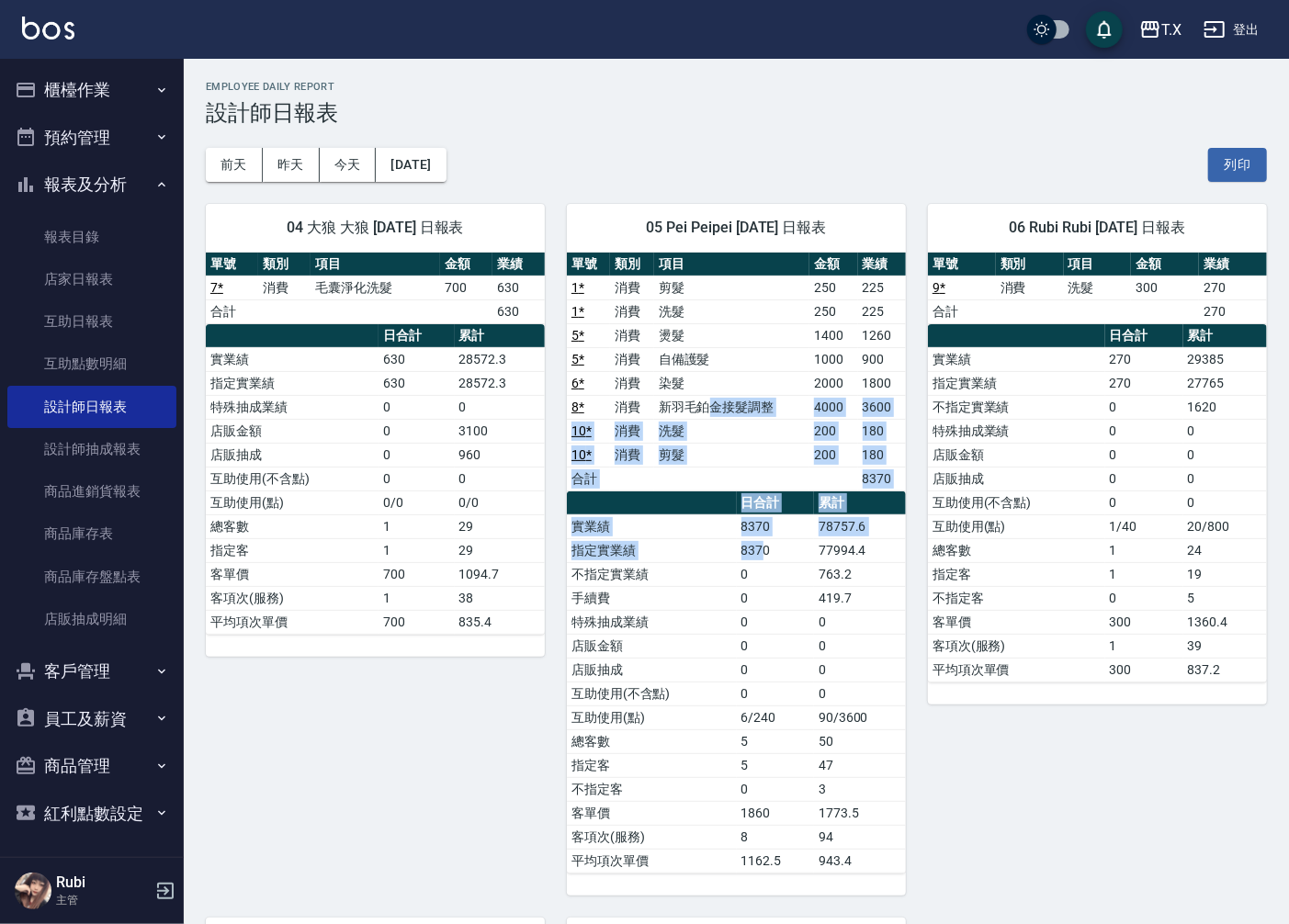
drag, startPoint x: 707, startPoint y: 398, endPoint x: 774, endPoint y: 577, distance: 191.1
click at [772, 563] on div "單號 類別 項目 金額 業績 1 * 消費 剪髮 250 225 1 * 消費 洗髮 250 225 5 * 消費 燙髮 1400 1260 5 * 消費 自…" at bounding box center [736, 563] width 339 height 621
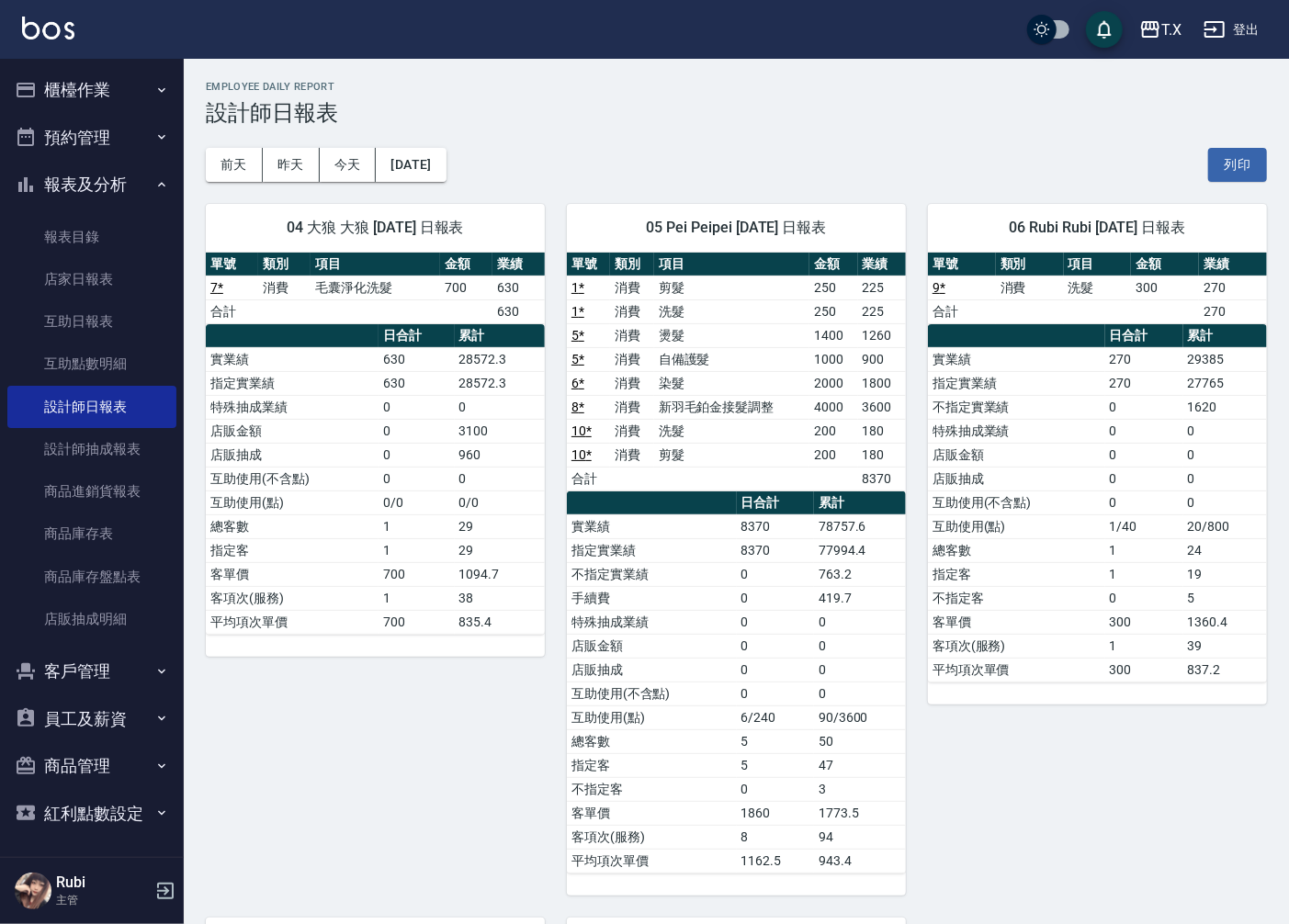
click at [783, 644] on td "0" at bounding box center [776, 646] width 77 height 24
drag, startPoint x: 765, startPoint y: 610, endPoint x: 720, endPoint y: 491, distance: 127.2
click at [757, 554] on tbody "實業績 8370 78757.6 指定實業績 8370 77994.4 不指定實業績 0 763.2 手續費 0 419.7 特殊抽成業績 0 0 店販金額 …" at bounding box center [736, 693] width 339 height 358
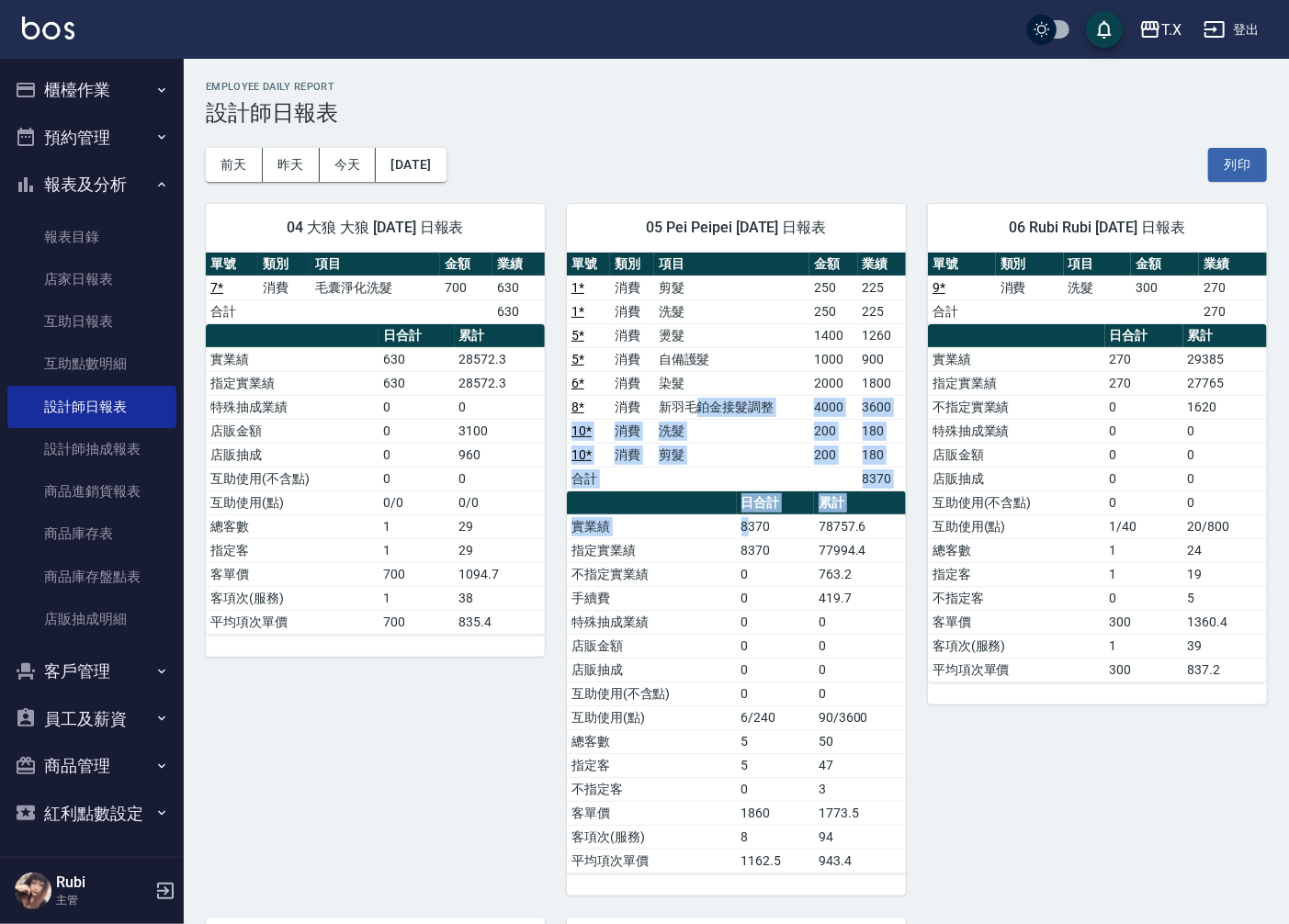
drag, startPoint x: 696, startPoint y: 417, endPoint x: 775, endPoint y: 594, distance: 193.8
click at [774, 587] on div "單號 類別 項目 金額 業績 1 * 消費 剪髮 250 225 1 * 消費 洗髮 250 225 5 * 消費 燙髮 1400 1260 5 * 消費 自…" at bounding box center [736, 563] width 339 height 621
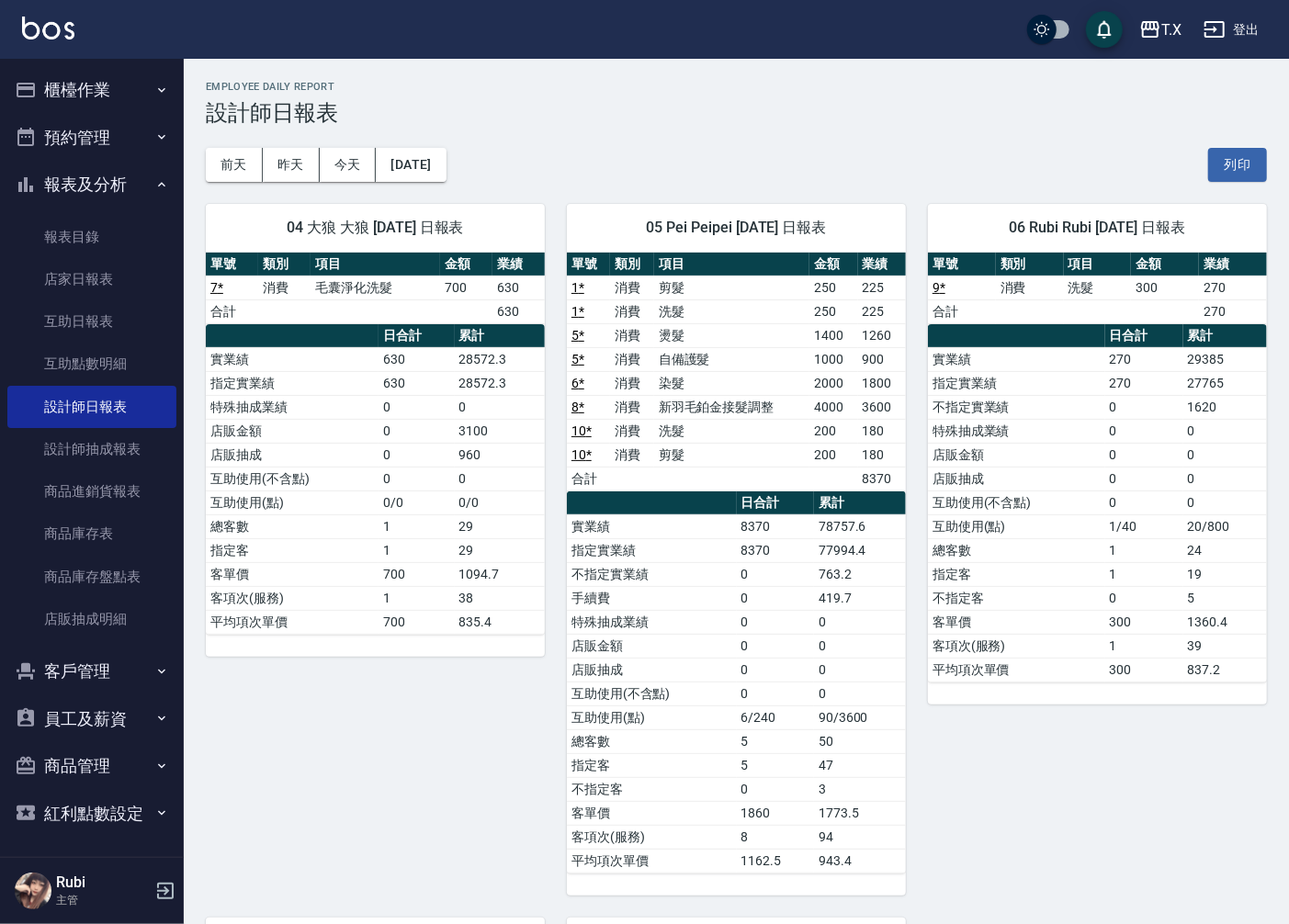
click at [793, 657] on td "0" at bounding box center [776, 646] width 77 height 24
click at [334, 161] on button "今天" at bounding box center [348, 165] width 57 height 34
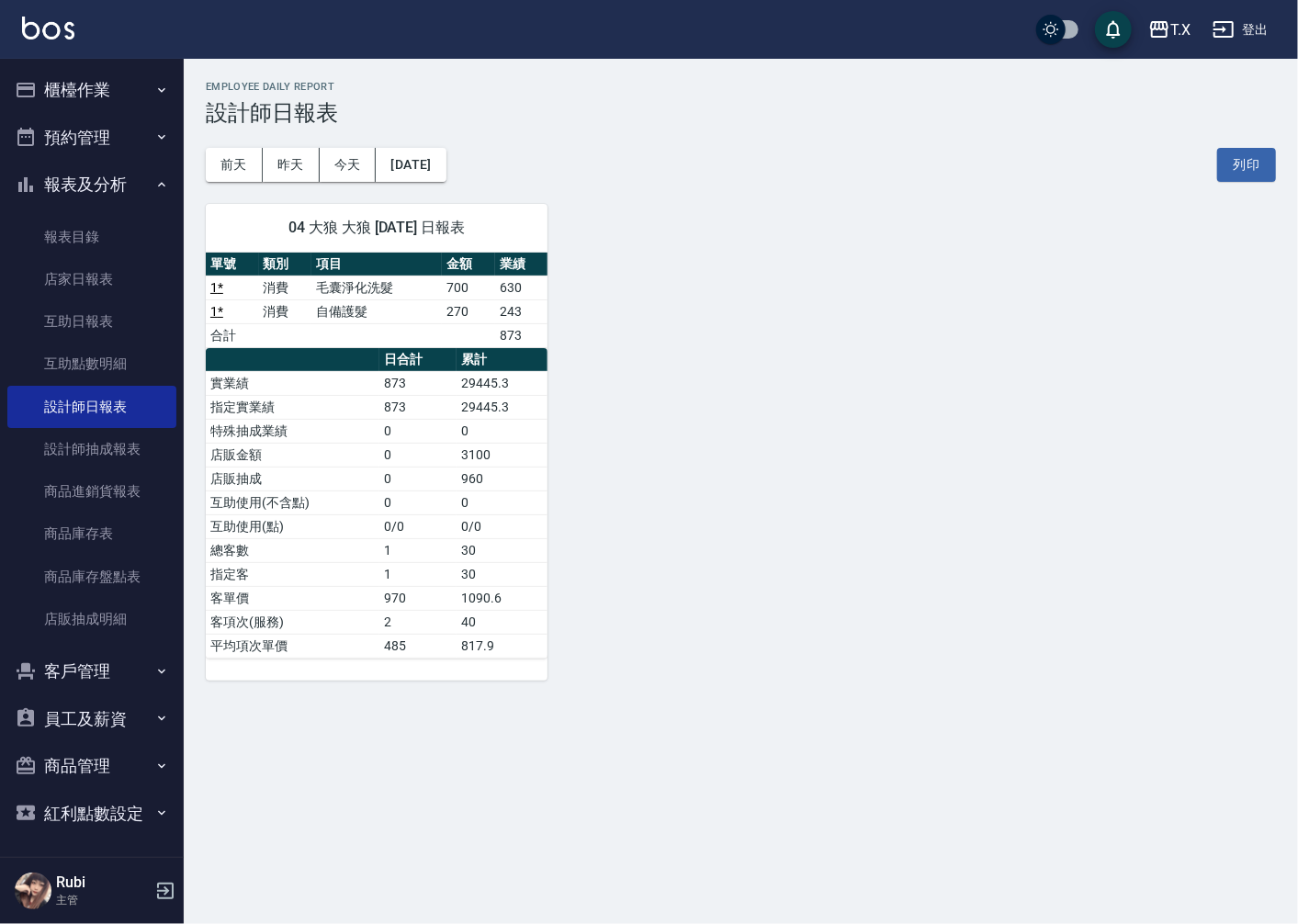
click at [105, 97] on button "櫃檯作業" at bounding box center [91, 90] width 169 height 47
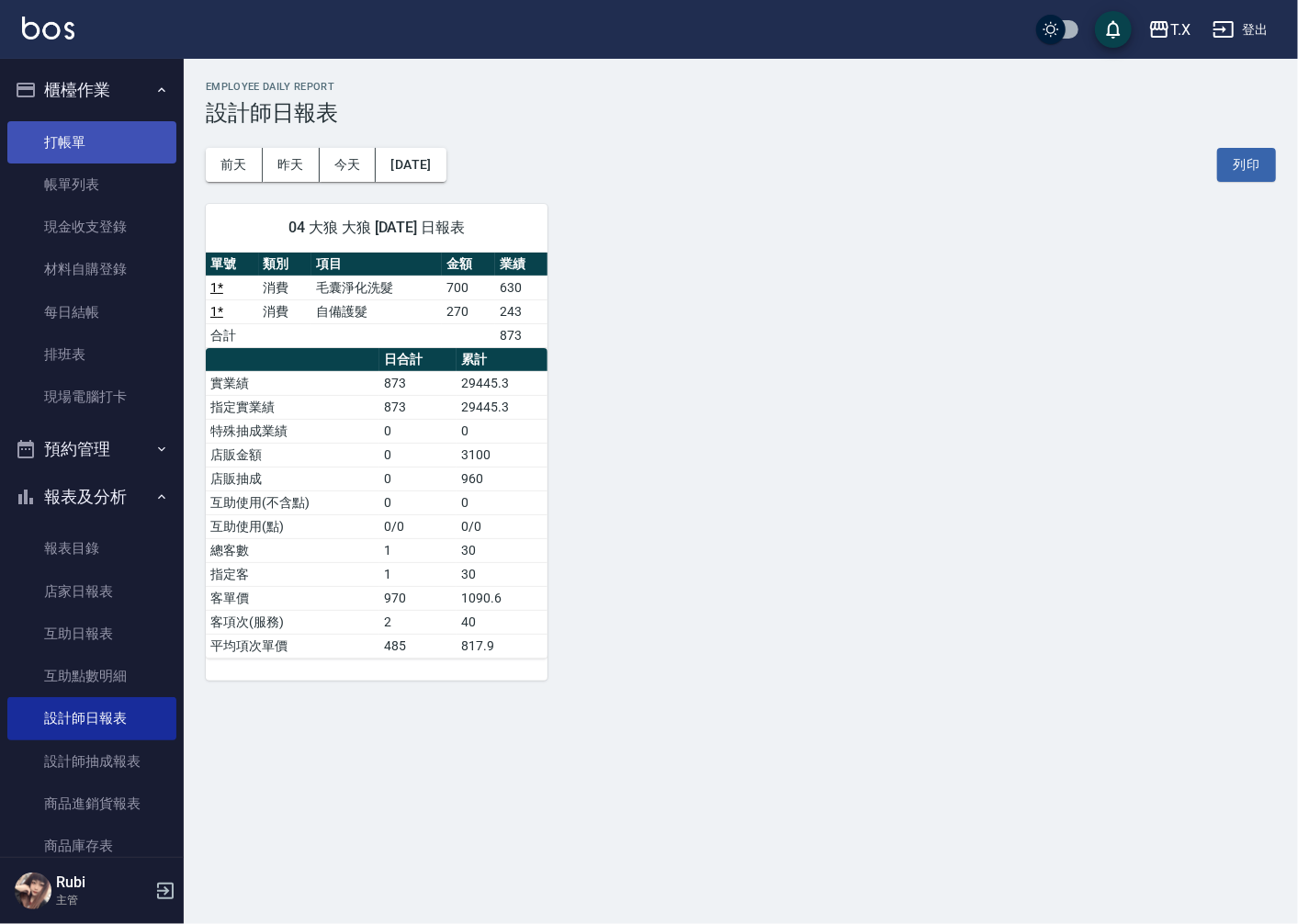
click at [123, 138] on link "打帳單" at bounding box center [91, 142] width 169 height 43
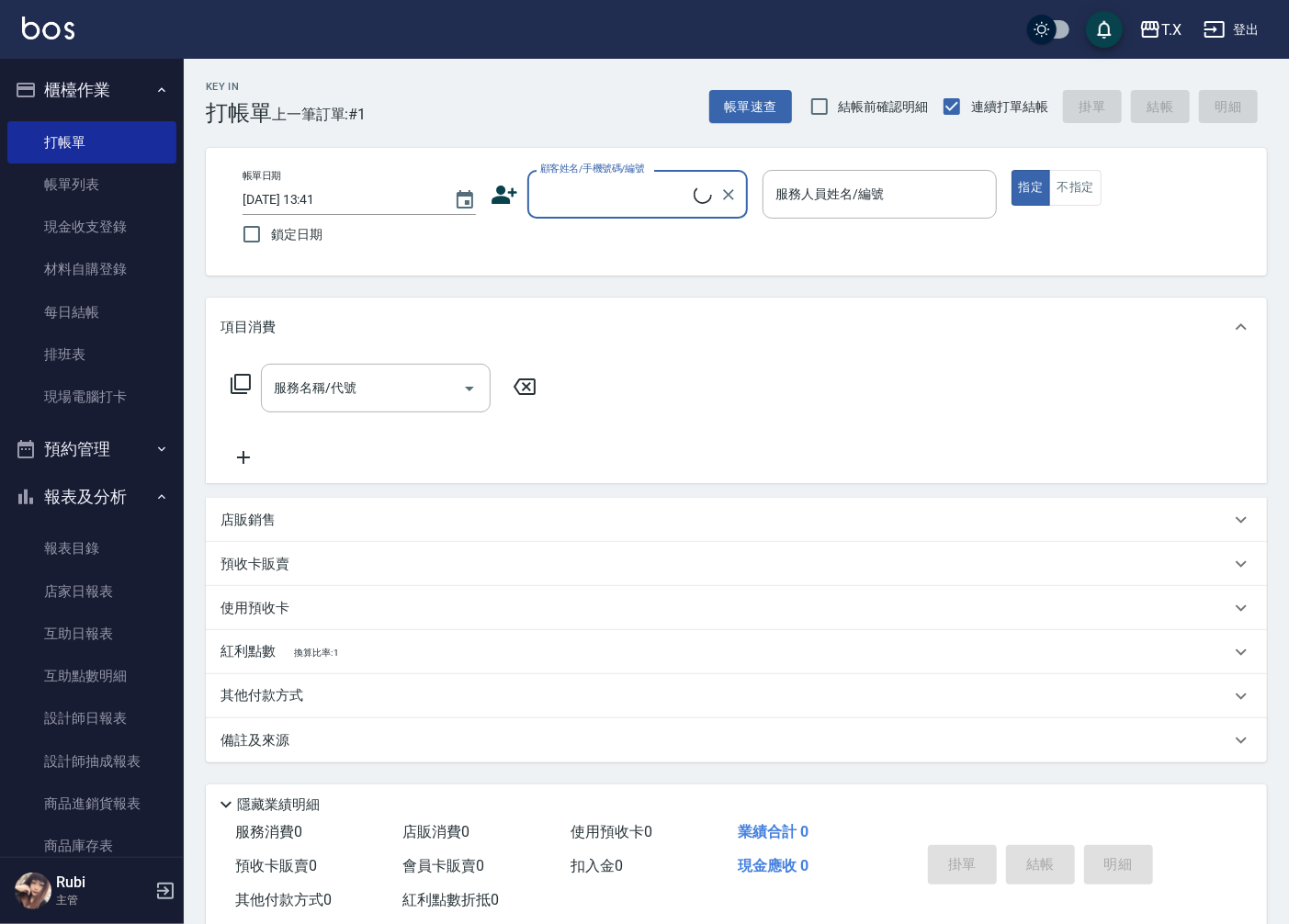
click at [644, 189] on input "顧客姓名/手機號碼/編號" at bounding box center [614, 194] width 158 height 33
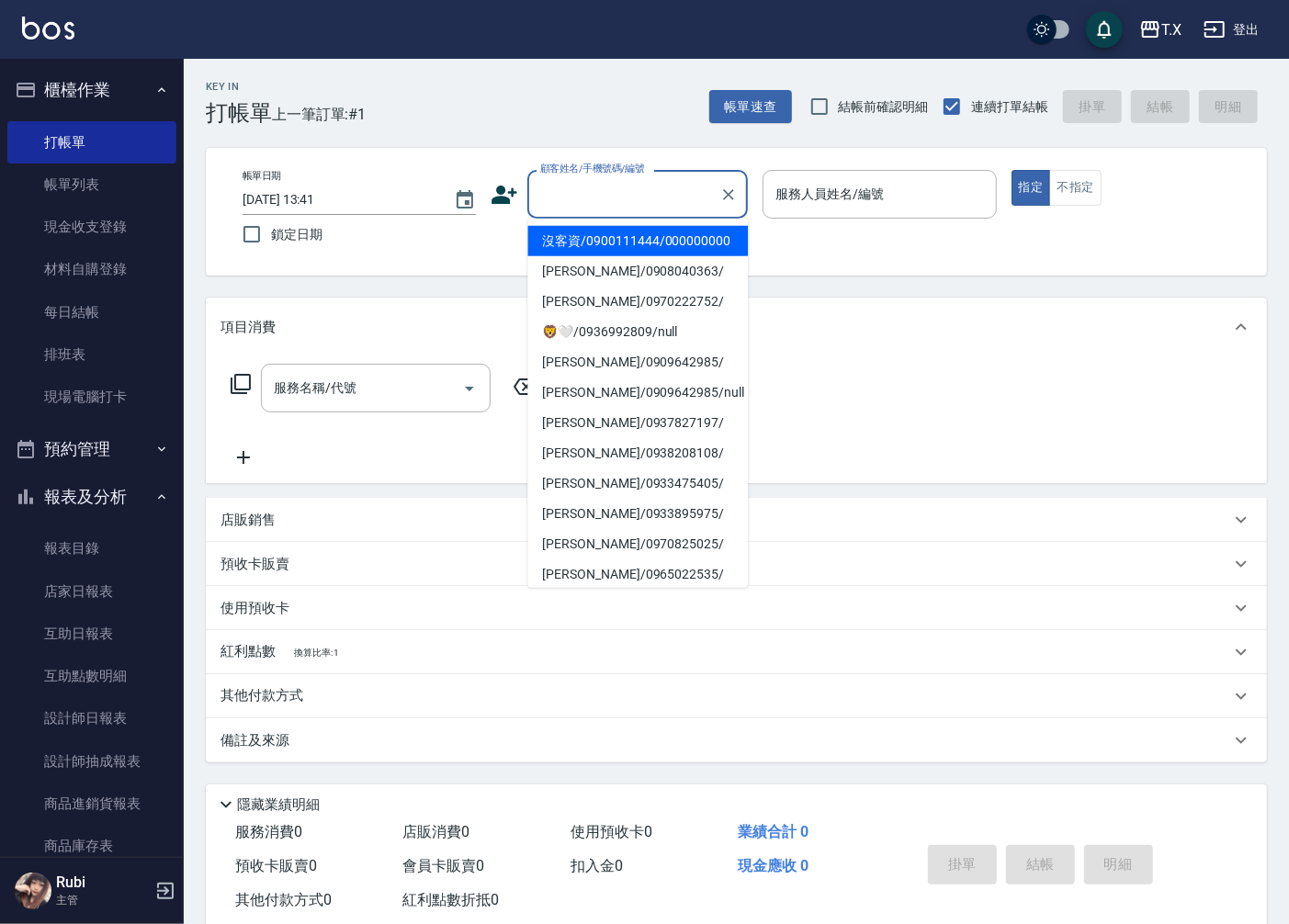
click at [615, 245] on li "沒客資/0900111444/000000000" at bounding box center [637, 240] width 221 height 31
type input "沒客資/0900111444/000000000"
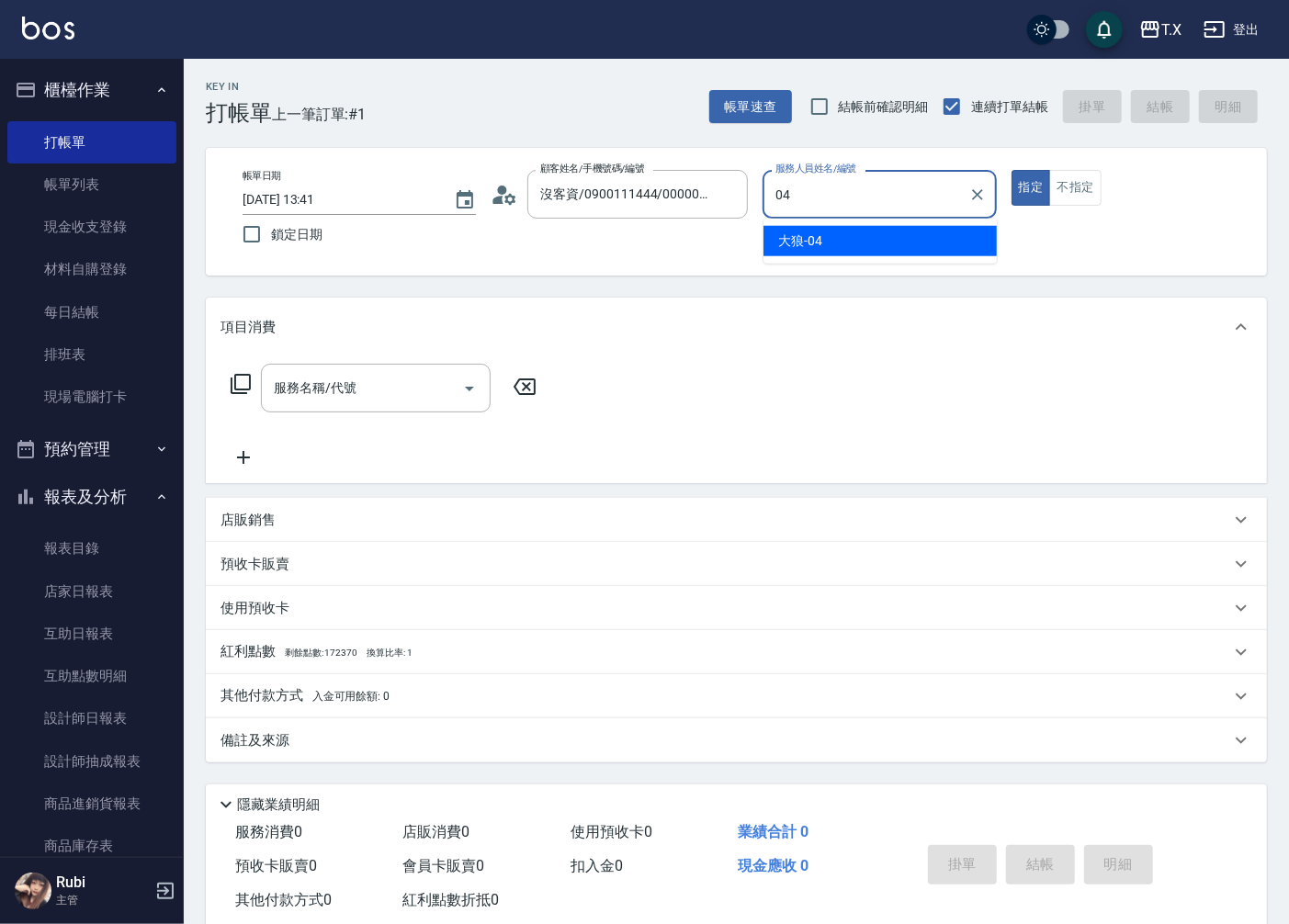
type input "大狼-04"
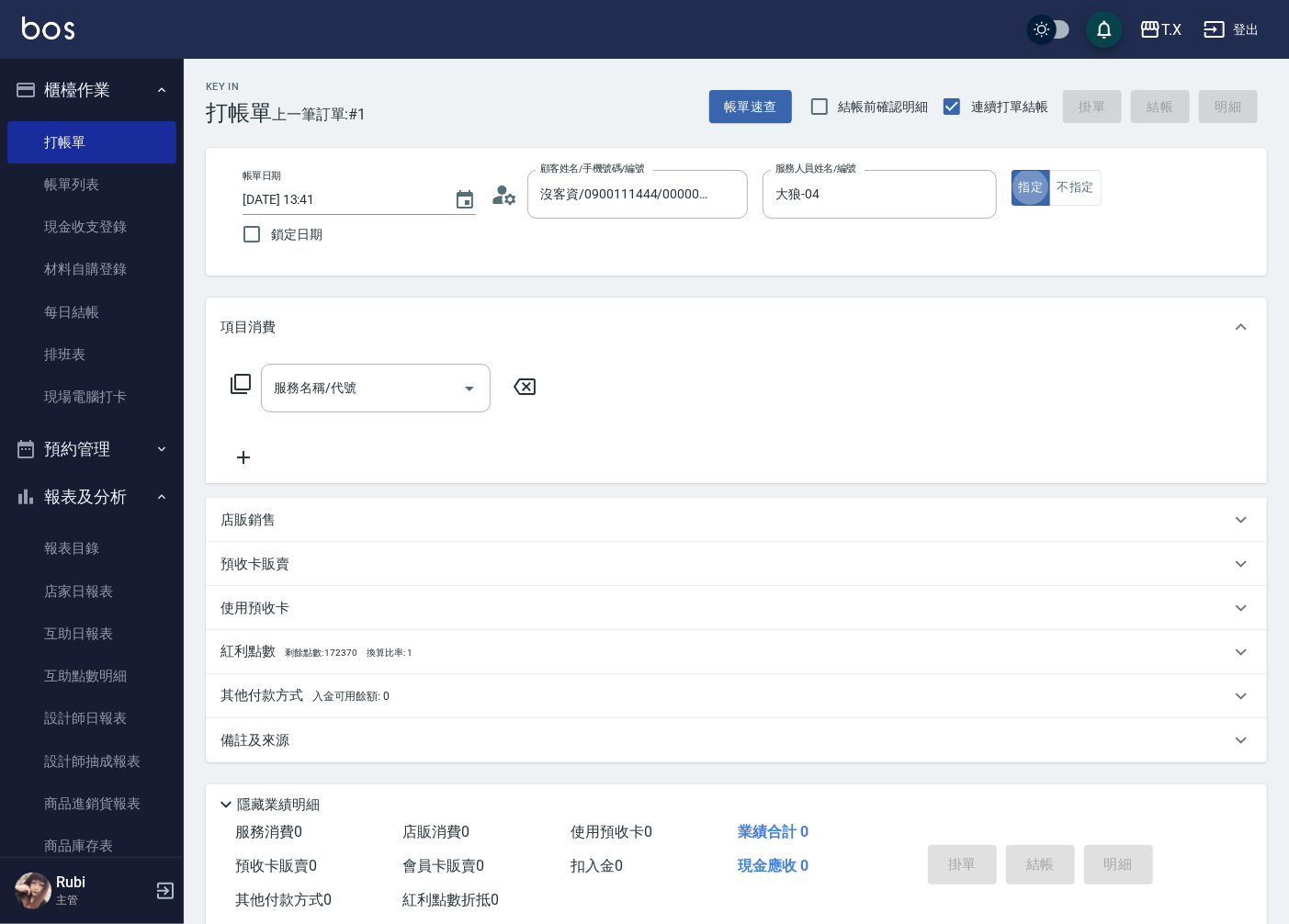
type button "true"
type input "1005"
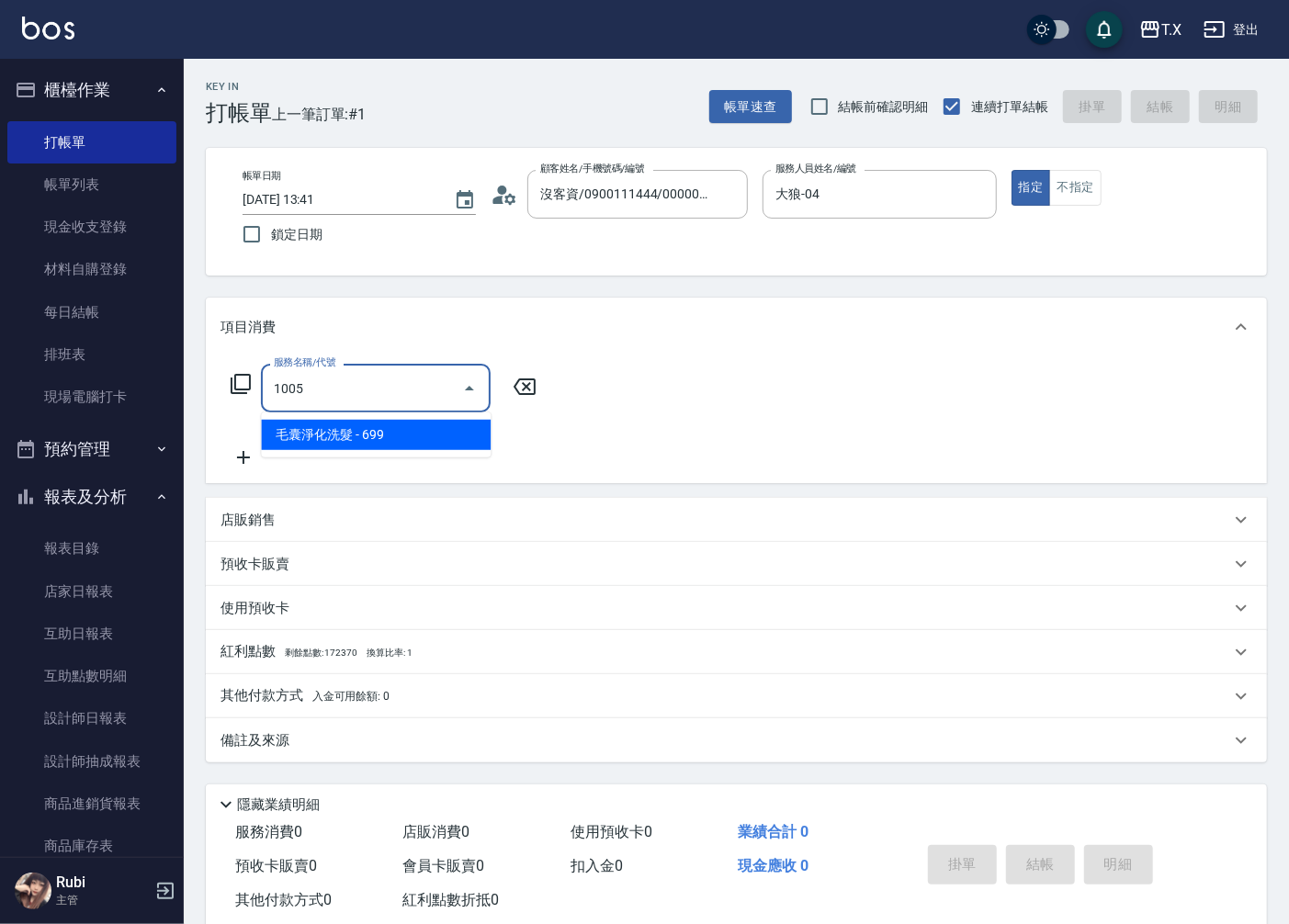
type input "60"
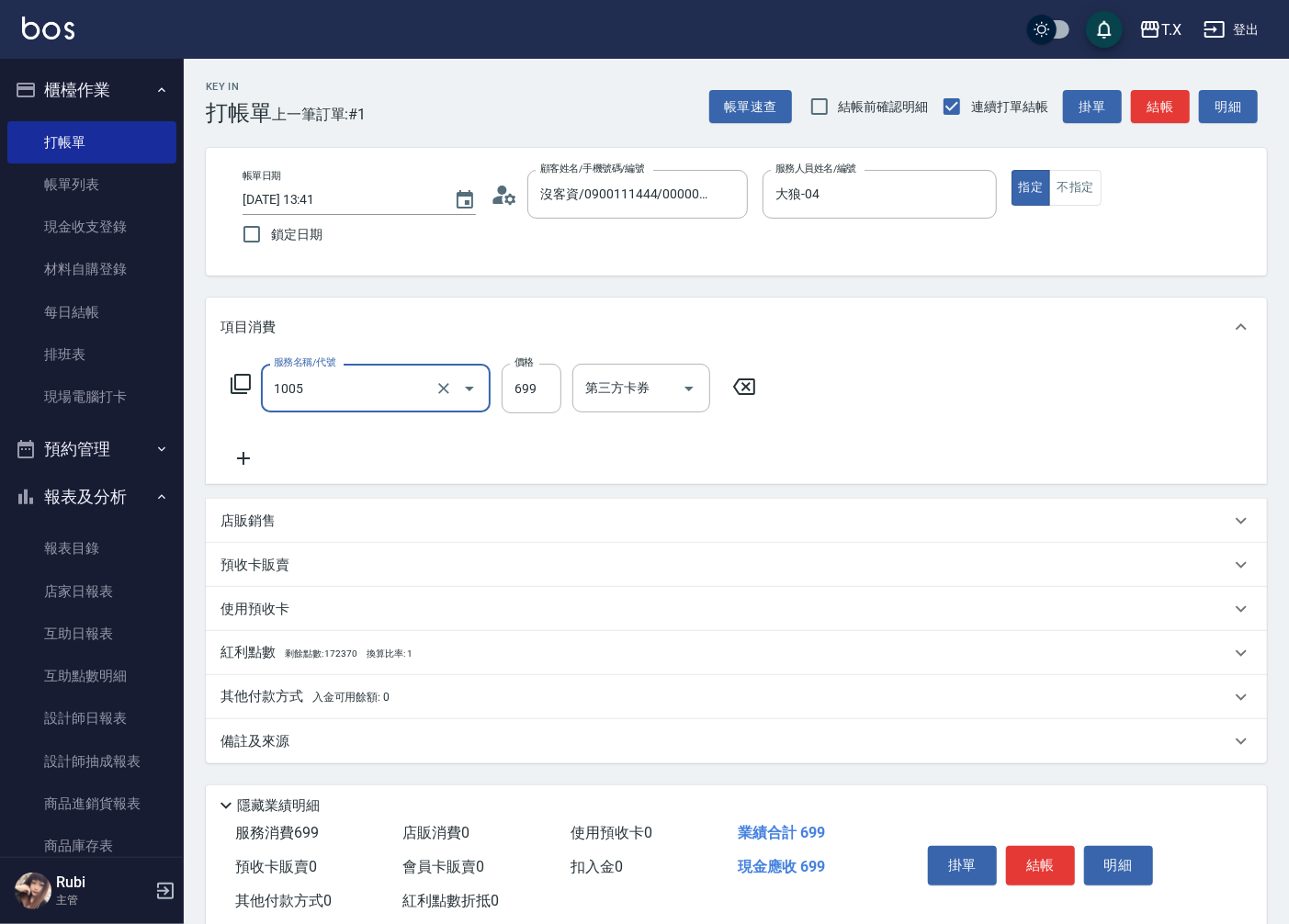
type input "毛囊淨化洗髮(1005)"
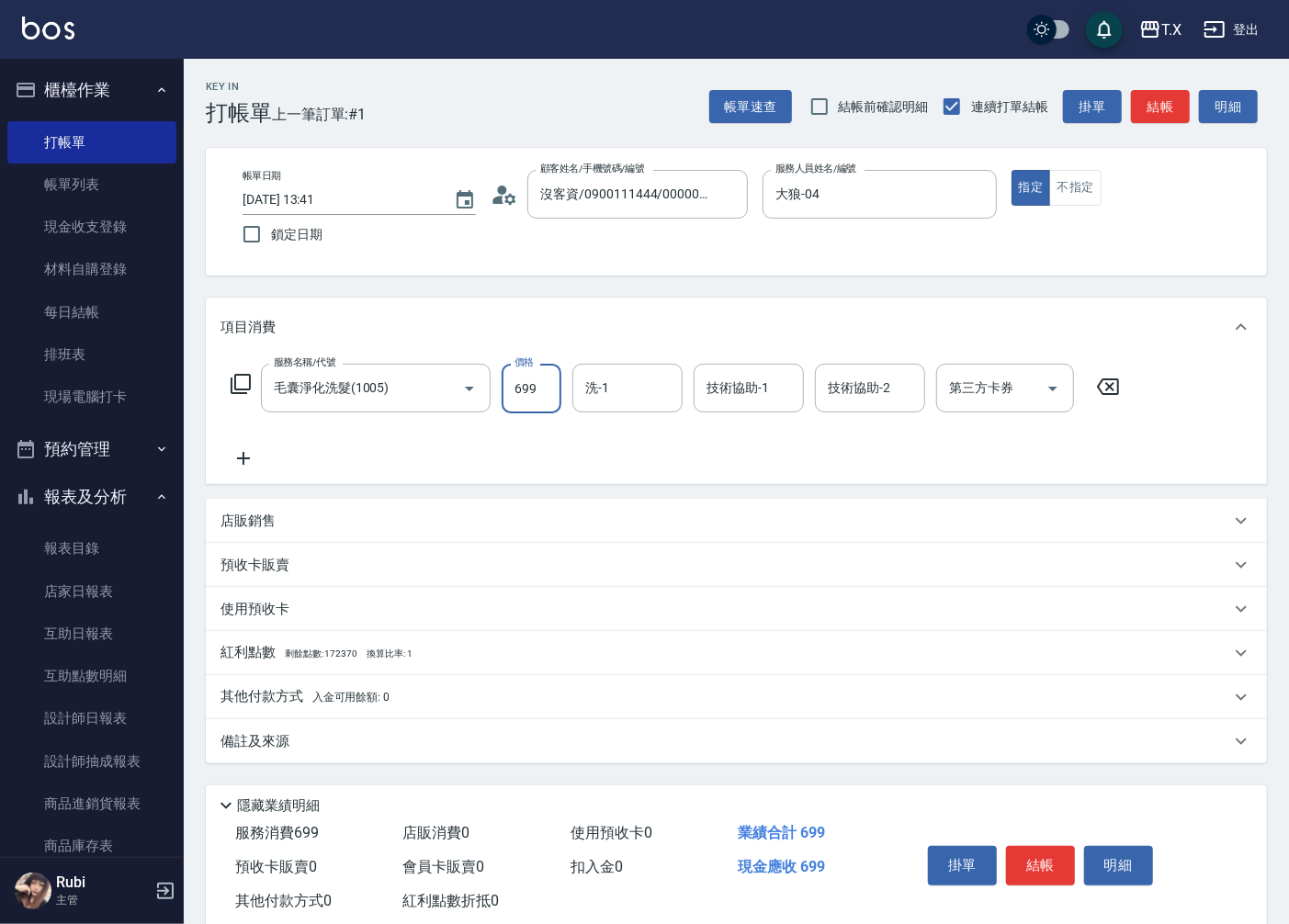
type input "7"
type input "0"
type input "700"
type input "70"
type input "700"
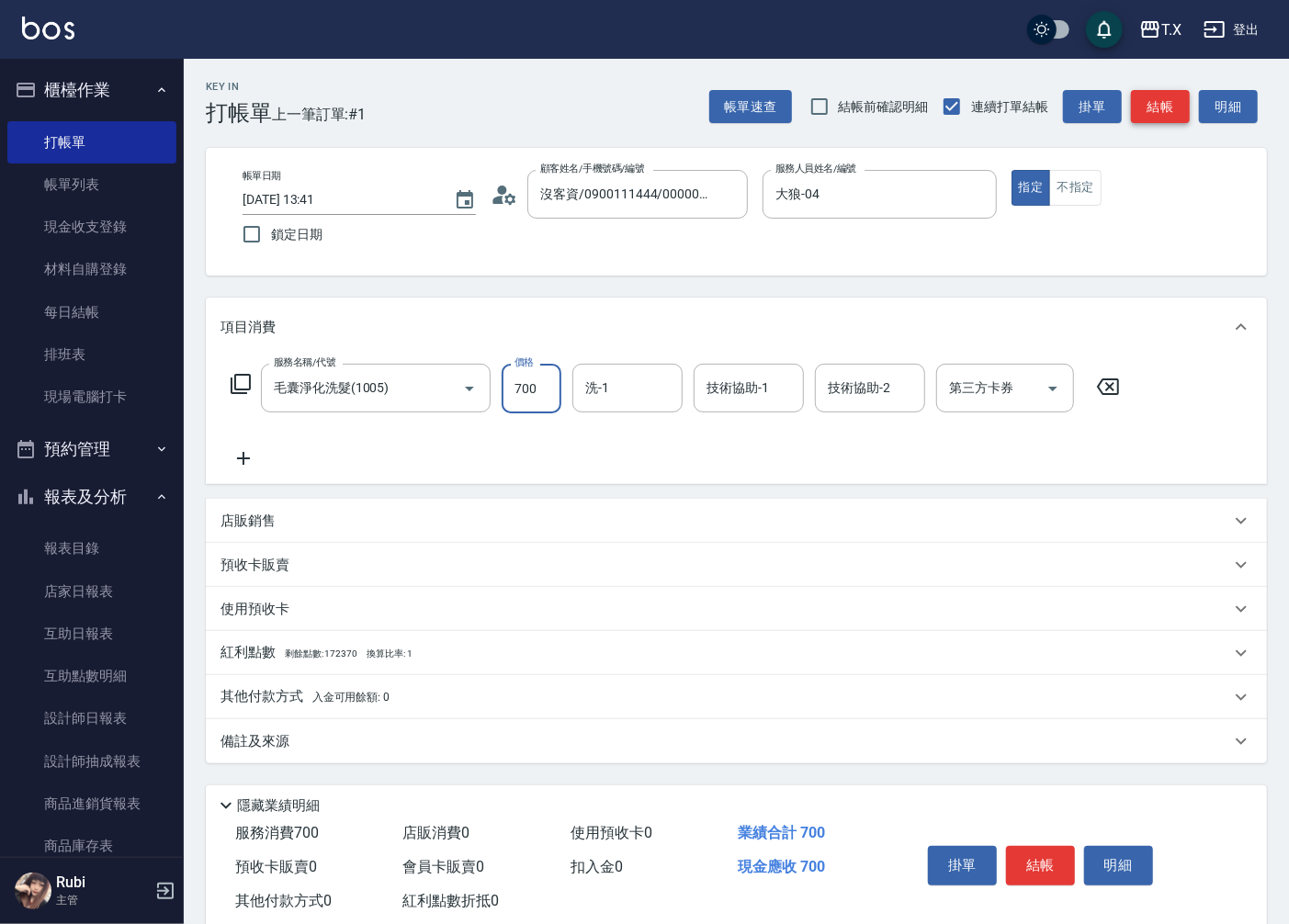
click at [1149, 107] on button "結帳" at bounding box center [1159, 107] width 58 height 34
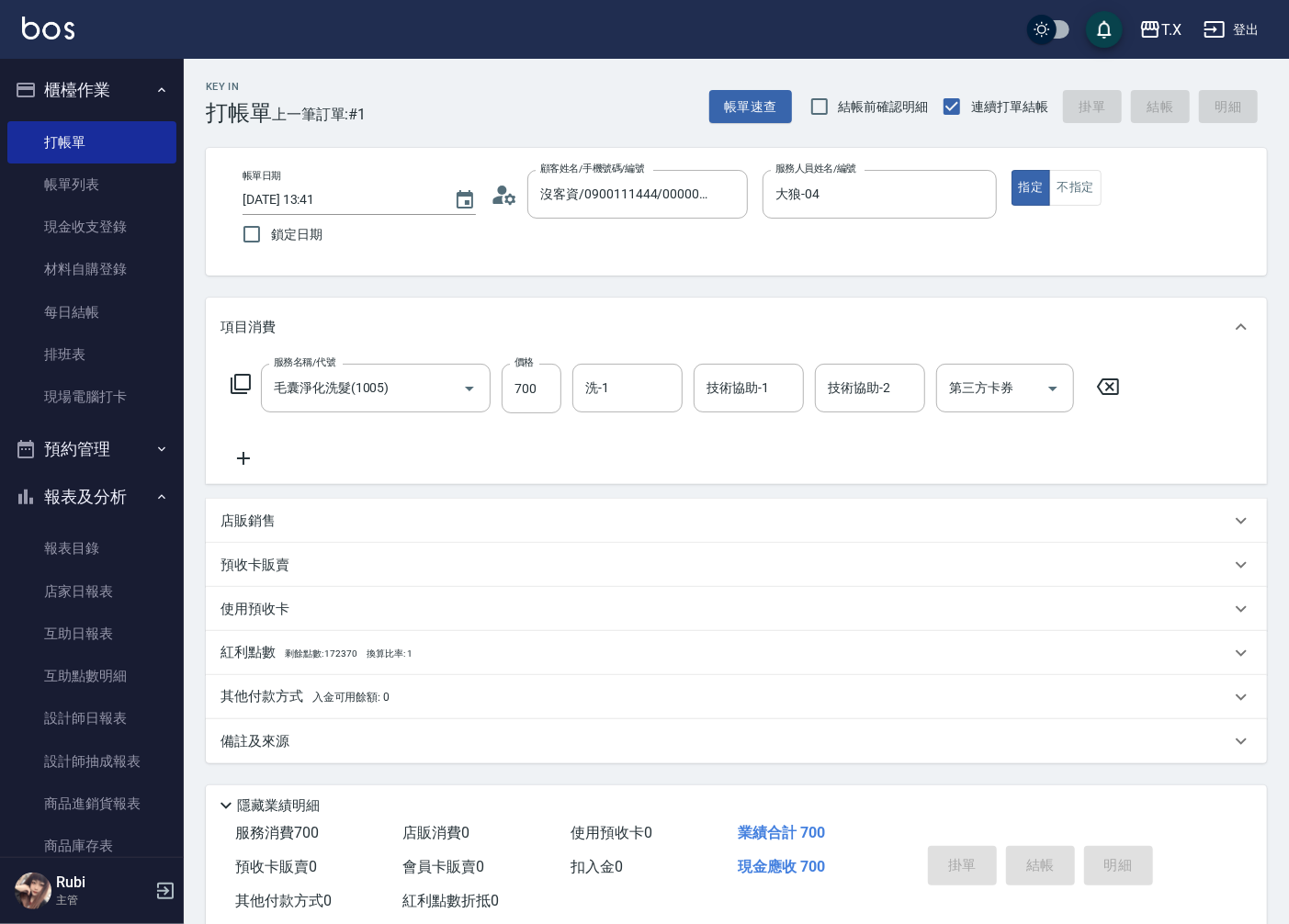
type input "0"
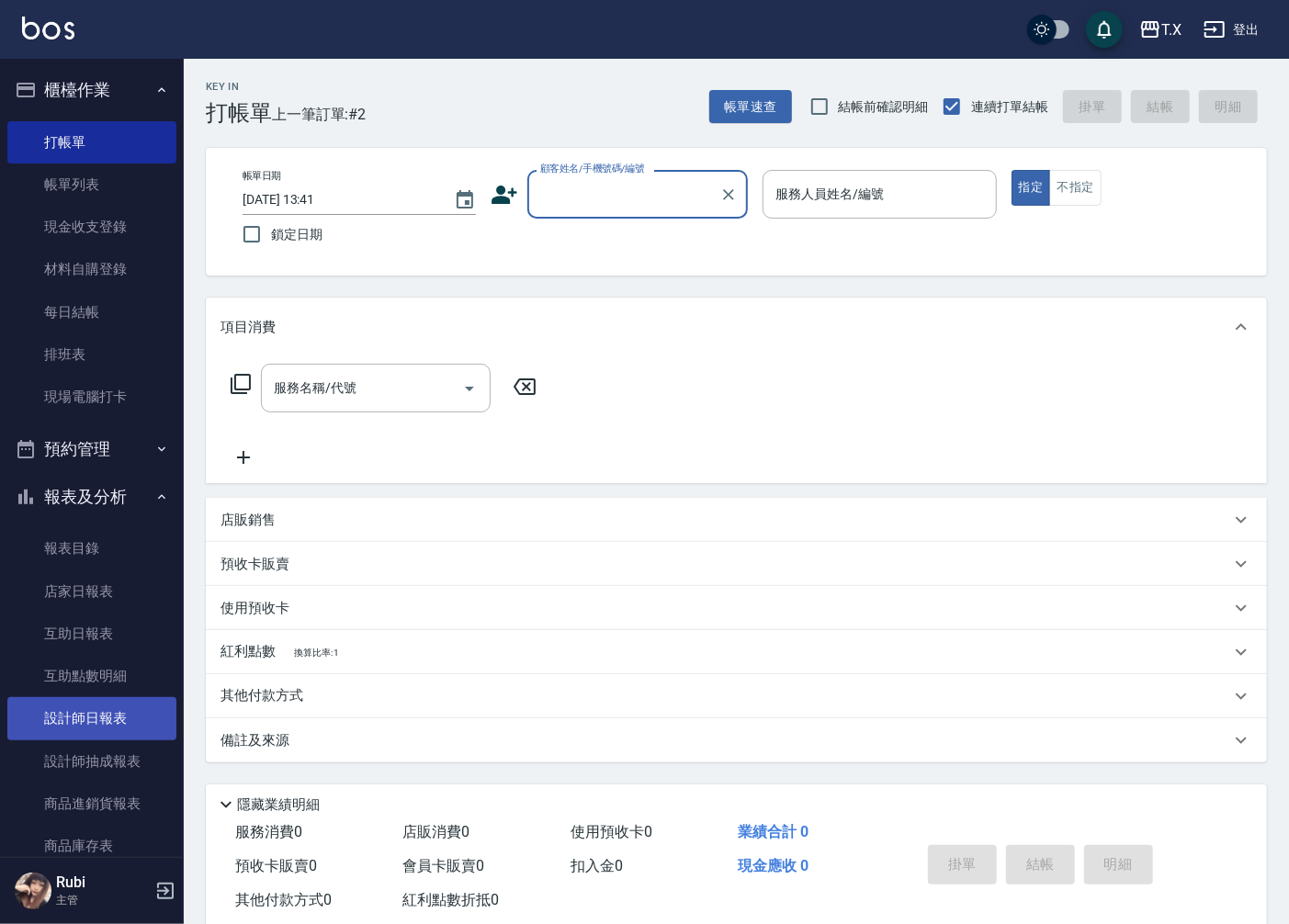
click at [133, 719] on link "設計師日報表" at bounding box center [91, 718] width 169 height 43
